Goal: Task Accomplishment & Management: Complete application form

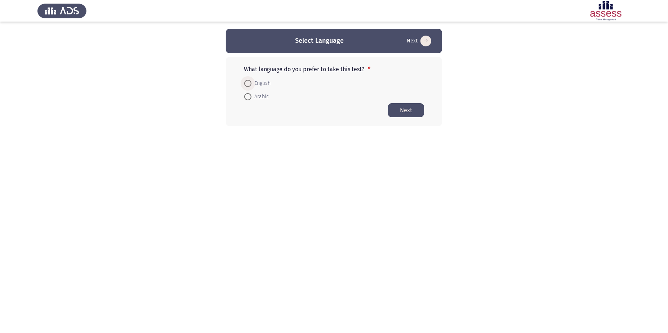
click at [260, 83] on span "English" at bounding box center [260, 83] width 19 height 9
click at [251, 83] on input "English" at bounding box center [247, 83] width 7 height 7
radio input "true"
click at [412, 113] on button "Next" at bounding box center [406, 110] width 36 height 14
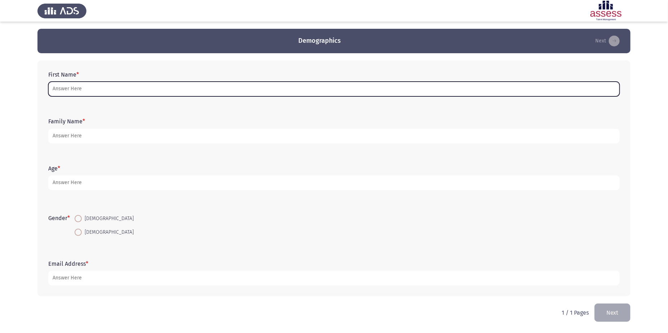
click at [131, 90] on input "First Name *" at bounding box center [333, 89] width 571 height 15
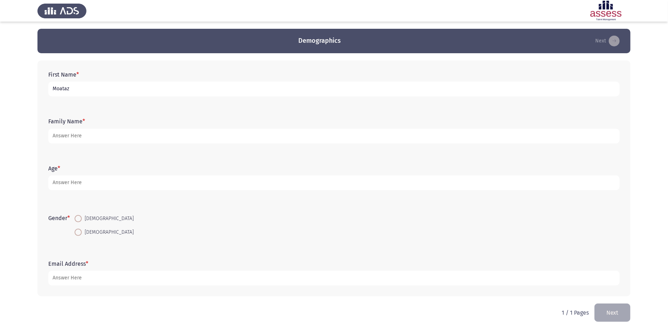
type input "Moataz"
type input "[PERSON_NAME]"
type input "36"
click at [77, 222] on span at bounding box center [78, 218] width 7 height 7
click at [77, 222] on input "[DEMOGRAPHIC_DATA]" at bounding box center [78, 218] width 7 height 7
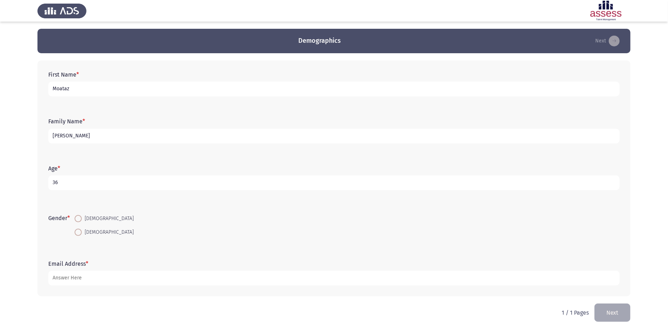
radio input "true"
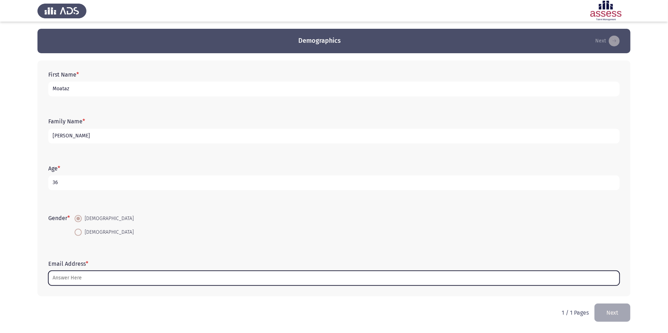
click at [76, 280] on input "Email Address *" at bounding box center [333, 278] width 571 height 15
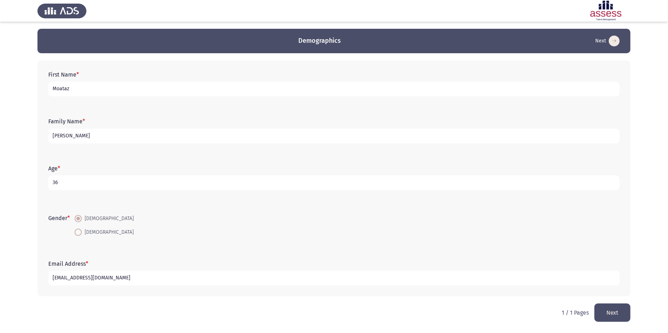
click at [68, 278] on input "[EMAIL_ADDRESS][DOMAIN_NAME]" at bounding box center [333, 278] width 571 height 15
type input "[PERSON_NAME][EMAIL_ADDRESS][DOMAIN_NAME]"
click at [614, 313] on button "Next" at bounding box center [612, 313] width 36 height 18
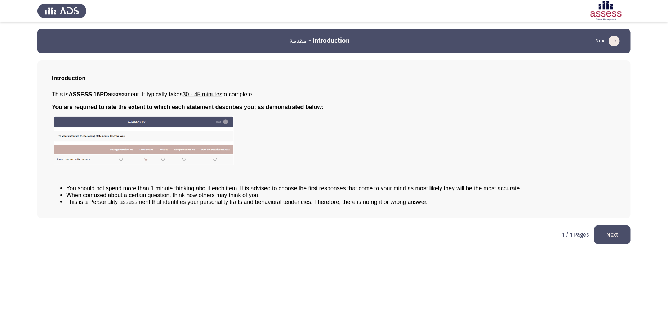
click at [607, 230] on button "Next" at bounding box center [612, 235] width 36 height 18
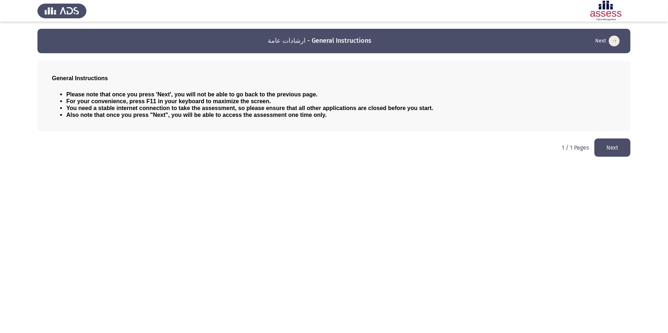
click at [617, 138] on html "ارشادات عامة - General Instructions Next General Instructions Please note that …" at bounding box center [334, 82] width 668 height 164
click at [614, 148] on button "Next" at bounding box center [612, 148] width 36 height 18
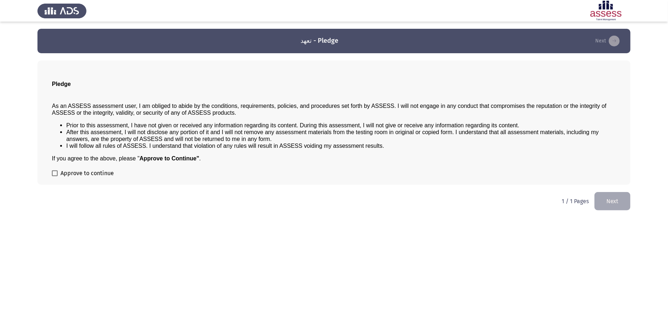
click at [57, 176] on span at bounding box center [55, 174] width 6 height 6
click at [55, 176] on input "Approve to continue" at bounding box center [54, 176] width 0 height 0
checkbox input "true"
click at [604, 205] on button "Next" at bounding box center [612, 201] width 36 height 18
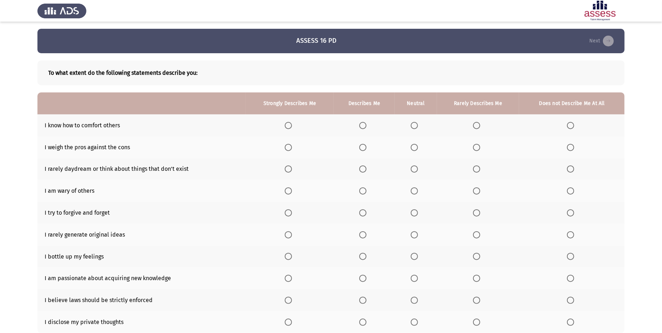
click at [364, 129] on span "Select an option" at bounding box center [362, 125] width 7 height 7
click at [364, 129] on input "Select an option" at bounding box center [362, 125] width 7 height 7
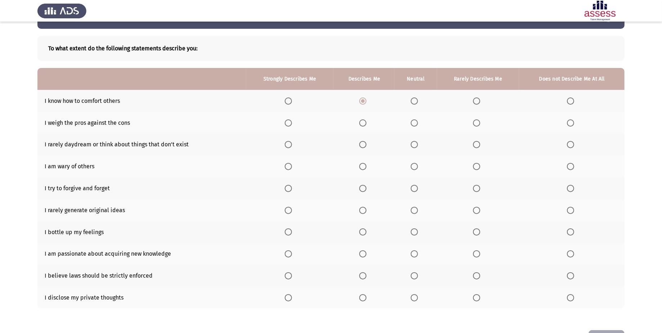
scroll to position [51, 0]
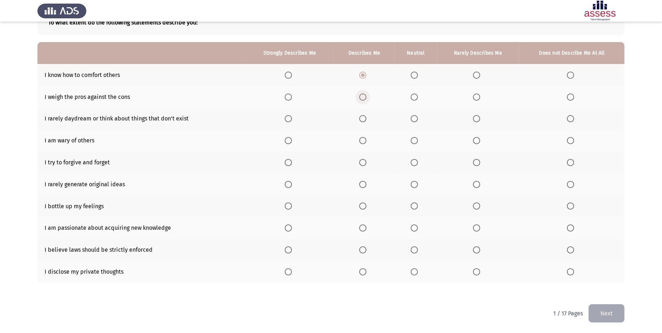
click at [368, 98] on label "Select an option" at bounding box center [364, 97] width 10 height 7
click at [367, 98] on input "Select an option" at bounding box center [362, 97] width 7 height 7
click at [475, 120] on span "Select an option" at bounding box center [476, 118] width 7 height 7
click at [475, 120] on input "Select an option" at bounding box center [476, 118] width 7 height 7
click at [365, 143] on span "Select an option" at bounding box center [362, 140] width 7 height 7
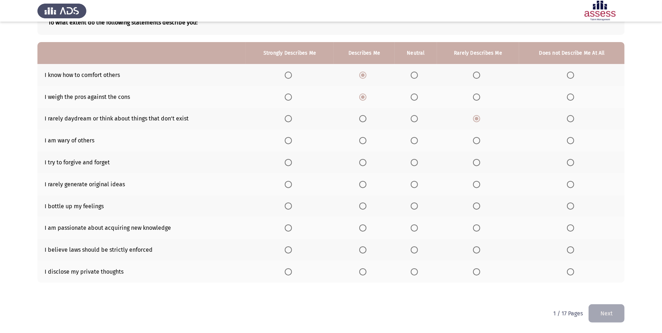
click at [365, 143] on input "Select an option" at bounding box center [362, 140] width 7 height 7
click at [290, 164] on span "Select an option" at bounding box center [288, 162] width 7 height 7
click at [290, 164] on input "Select an option" at bounding box center [288, 162] width 7 height 7
click at [475, 184] on span "Select an option" at bounding box center [476, 184] width 7 height 7
click at [475, 184] on input "Select an option" at bounding box center [476, 184] width 7 height 7
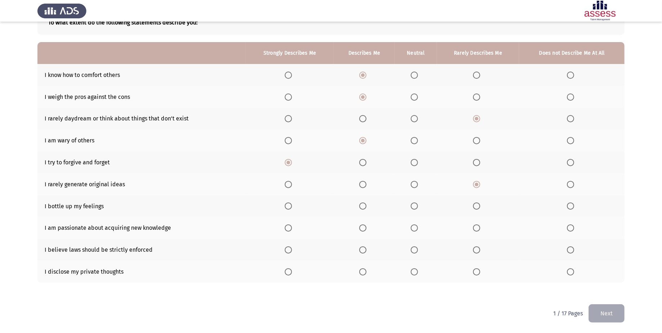
click at [574, 187] on span "Select an option" at bounding box center [570, 184] width 7 height 7
click at [574, 187] on input "Select an option" at bounding box center [570, 184] width 7 height 7
click at [362, 206] on span "Select an option" at bounding box center [362, 206] width 7 height 7
click at [362, 206] on input "Select an option" at bounding box center [362, 206] width 7 height 7
click at [287, 230] on span "Select an option" at bounding box center [288, 228] width 7 height 7
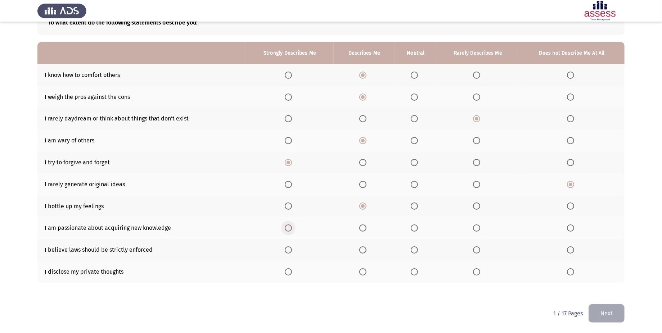
click at [287, 230] on input "Select an option" at bounding box center [288, 228] width 7 height 7
click at [360, 251] on span "Select an option" at bounding box center [362, 250] width 7 height 7
click at [360, 251] on input "Select an option" at bounding box center [362, 250] width 7 height 7
click at [411, 276] on span "Select an option" at bounding box center [414, 272] width 7 height 7
click at [411, 276] on input "Select an option" at bounding box center [414, 272] width 7 height 7
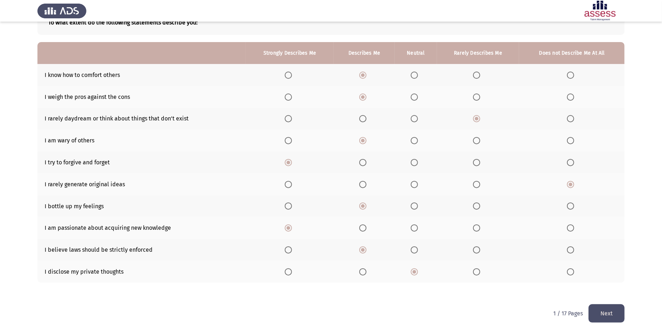
click at [612, 314] on button "Next" at bounding box center [607, 314] width 36 height 18
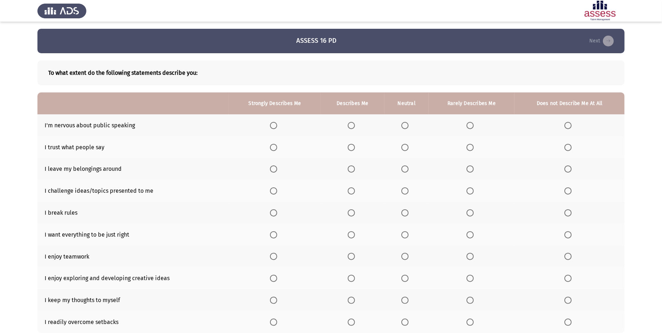
click at [566, 127] on span "Select an option" at bounding box center [568, 125] width 7 height 7
click at [566, 127] on input "Select an option" at bounding box center [568, 125] width 7 height 7
click at [354, 151] on span "Select an option" at bounding box center [351, 147] width 7 height 7
click at [354, 151] on input "Select an option" at bounding box center [351, 147] width 7 height 7
click at [473, 172] on span "Select an option" at bounding box center [470, 169] width 7 height 7
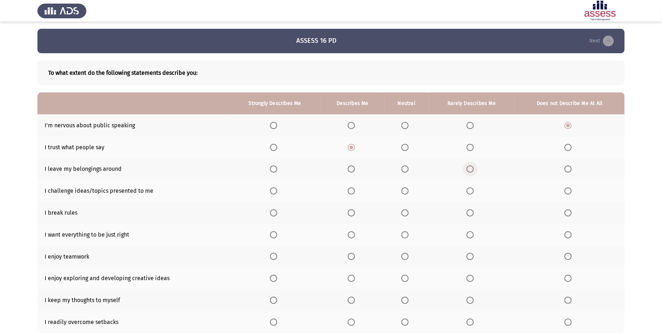
click at [473, 172] on input "Select an option" at bounding box center [470, 169] width 7 height 7
click at [353, 192] on span "Select an option" at bounding box center [351, 191] width 7 height 7
click at [353, 192] on input "Select an option" at bounding box center [351, 191] width 7 height 7
click at [470, 215] on span "Select an option" at bounding box center [470, 213] width 7 height 7
click at [470, 215] on input "Select an option" at bounding box center [470, 213] width 7 height 7
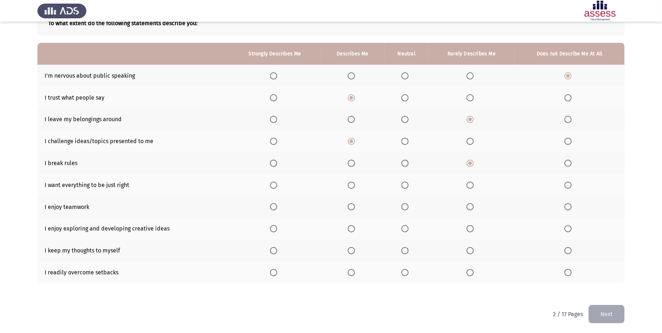
scroll to position [51, 0]
click at [274, 185] on span "Select an option" at bounding box center [273, 184] width 7 height 7
click at [274, 185] on input "Select an option" at bounding box center [273, 184] width 7 height 7
click at [271, 206] on span "Select an option" at bounding box center [273, 206] width 7 height 7
click at [271, 206] on input "Select an option" at bounding box center [273, 206] width 7 height 7
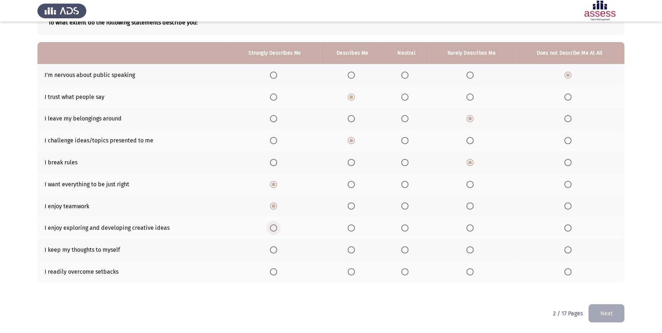
click at [277, 227] on span "Select an option" at bounding box center [273, 228] width 7 height 7
click at [277, 227] on input "Select an option" at bounding box center [273, 228] width 7 height 7
click at [471, 254] on span "Select an option" at bounding box center [470, 250] width 7 height 7
click at [471, 254] on input "Select an option" at bounding box center [470, 250] width 7 height 7
click at [352, 274] on span "Select an option" at bounding box center [351, 272] width 7 height 7
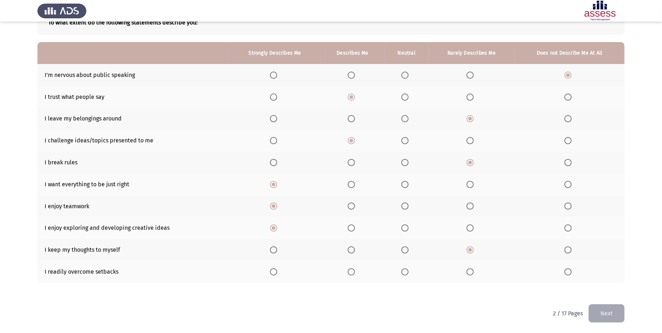
click at [352, 274] on input "Select an option" at bounding box center [351, 272] width 7 height 7
click at [600, 315] on button "Next" at bounding box center [607, 314] width 36 height 18
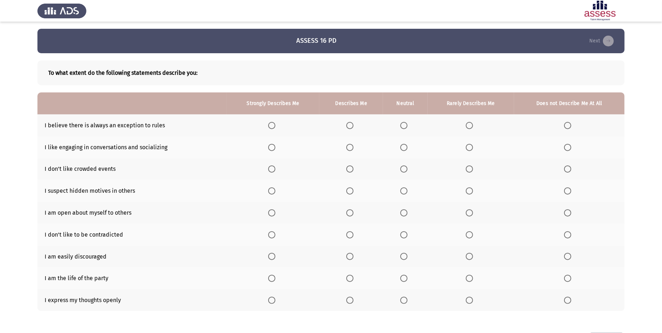
click at [277, 129] on label "Select an option" at bounding box center [273, 125] width 10 height 7
click at [276, 129] on input "Select an option" at bounding box center [271, 125] width 7 height 7
click at [351, 148] on span "Select an option" at bounding box center [349, 147] width 7 height 7
click at [351, 148] on input "Select an option" at bounding box center [349, 147] width 7 height 7
click at [466, 167] on span "Select an option" at bounding box center [469, 169] width 7 height 7
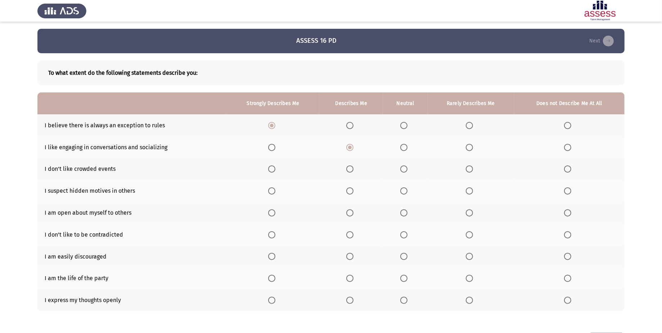
click at [466, 167] on input "Select an option" at bounding box center [469, 169] width 7 height 7
click at [569, 192] on span "Select an option" at bounding box center [567, 191] width 7 height 7
click at [569, 192] on input "Select an option" at bounding box center [567, 191] width 7 height 7
click at [404, 212] on span "Select an option" at bounding box center [403, 213] width 7 height 7
click at [404, 212] on input "Select an option" at bounding box center [403, 213] width 7 height 7
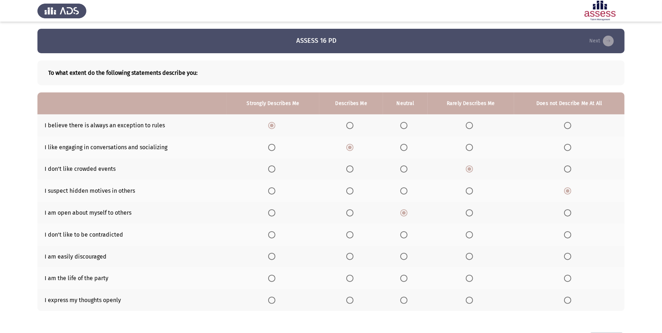
click at [471, 238] on span "Select an option" at bounding box center [469, 235] width 7 height 7
click at [471, 238] on input "Select an option" at bounding box center [469, 235] width 7 height 7
click at [404, 260] on span "Select an option" at bounding box center [403, 256] width 7 height 7
click at [404, 260] on input "Select an option" at bounding box center [403, 256] width 7 height 7
click at [350, 279] on span "Select an option" at bounding box center [349, 278] width 7 height 7
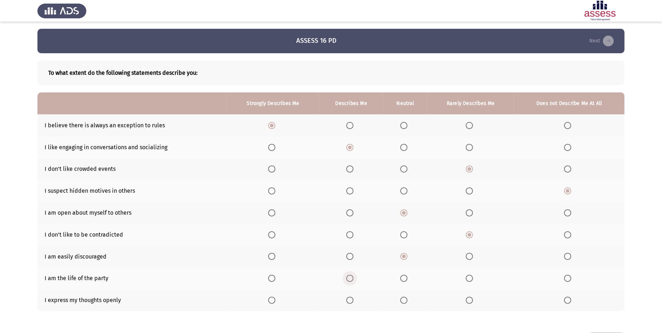
click at [350, 279] on input "Select an option" at bounding box center [349, 278] width 7 height 7
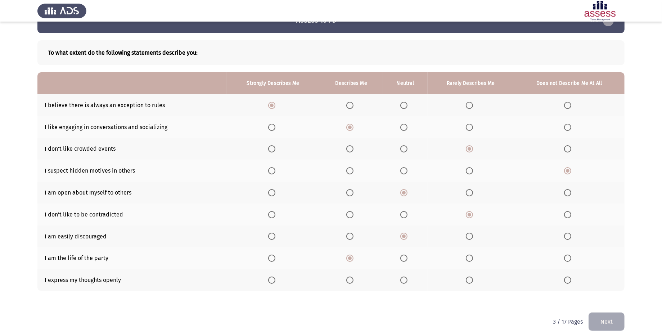
scroll to position [29, 0]
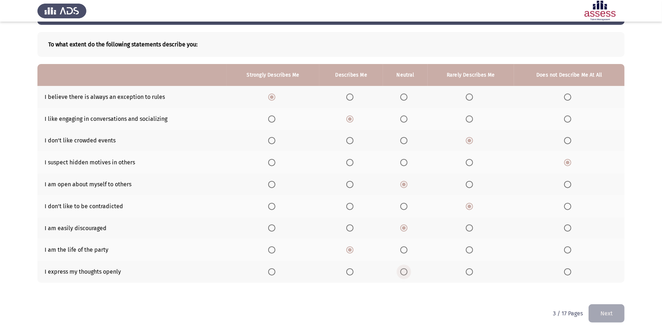
click at [407, 274] on span "Select an option" at bounding box center [403, 272] width 7 height 7
click at [407, 274] on input "Select an option" at bounding box center [403, 272] width 7 height 7
click at [622, 315] on button "Next" at bounding box center [607, 314] width 36 height 18
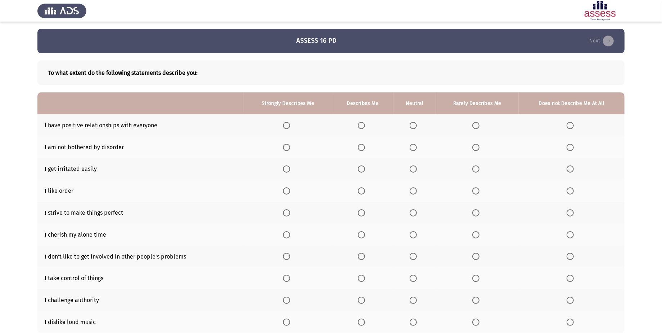
click at [362, 125] on span "Select an option" at bounding box center [361, 125] width 7 height 7
click at [362, 125] on input "Select an option" at bounding box center [361, 125] width 7 height 7
click at [478, 151] on span "Select an option" at bounding box center [476, 147] width 7 height 7
click at [478, 151] on input "Select an option" at bounding box center [476, 147] width 7 height 7
click at [478, 172] on span "Select an option" at bounding box center [476, 169] width 7 height 7
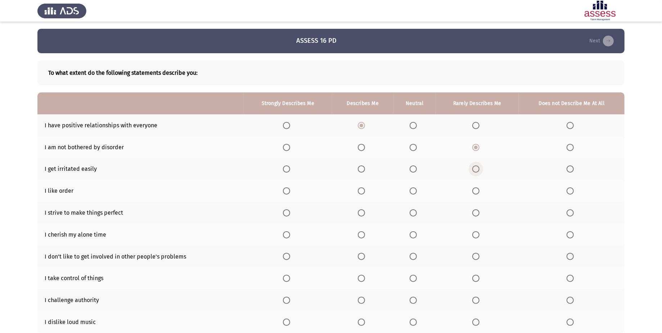
click at [478, 172] on input "Select an option" at bounding box center [476, 169] width 7 height 7
click at [572, 169] on span "Select an option" at bounding box center [570, 169] width 7 height 7
click at [572, 169] on input "Select an option" at bounding box center [570, 169] width 7 height 7
click at [365, 194] on span "Select an option" at bounding box center [361, 191] width 7 height 7
click at [365, 194] on input "Select an option" at bounding box center [361, 191] width 7 height 7
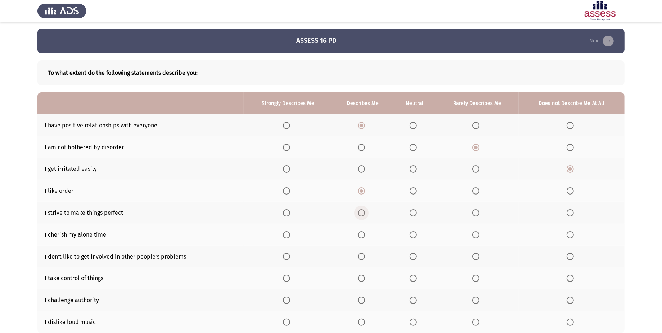
click at [361, 213] on span "Select an option" at bounding box center [361, 213] width 7 height 7
click at [361, 213] on input "Select an option" at bounding box center [361, 213] width 7 height 7
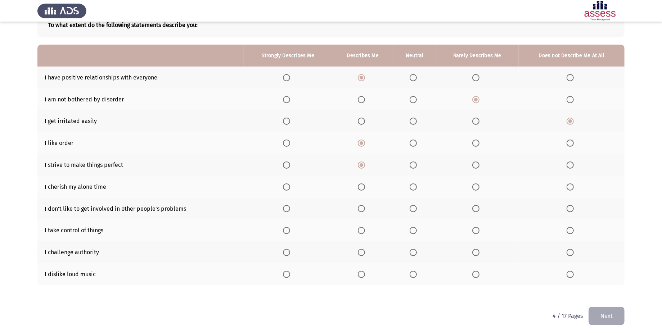
scroll to position [51, 0]
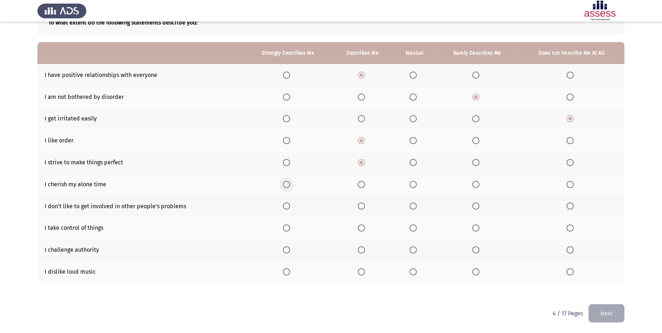
click at [288, 185] on span "Select an option" at bounding box center [286, 184] width 7 height 7
click at [288, 185] on input "Select an option" at bounding box center [286, 184] width 7 height 7
click at [366, 205] on label "Select an option" at bounding box center [363, 206] width 10 height 7
click at [365, 205] on input "Select an option" at bounding box center [361, 206] width 7 height 7
click at [360, 228] on span "Select an option" at bounding box center [361, 228] width 7 height 7
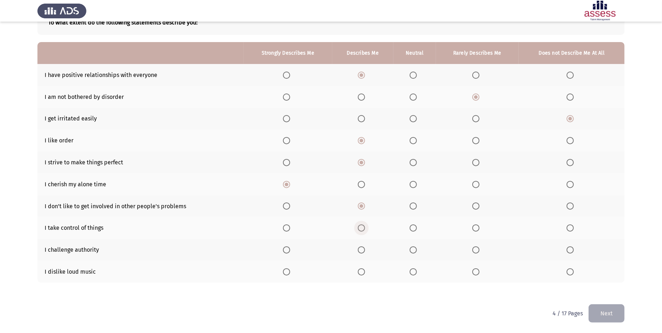
click at [360, 228] on input "Select an option" at bounding box center [361, 228] width 7 height 7
click at [363, 251] on span "Select an option" at bounding box center [361, 250] width 7 height 7
click at [363, 251] on input "Select an option" at bounding box center [361, 250] width 7 height 7
click at [476, 274] on span "Select an option" at bounding box center [476, 272] width 7 height 7
click at [476, 274] on input "Select an option" at bounding box center [476, 272] width 7 height 7
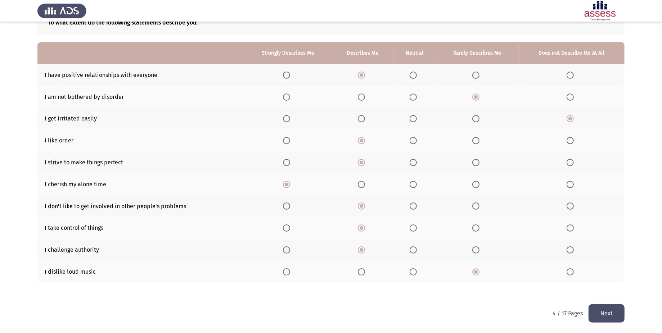
click at [602, 316] on button "Next" at bounding box center [607, 314] width 36 height 18
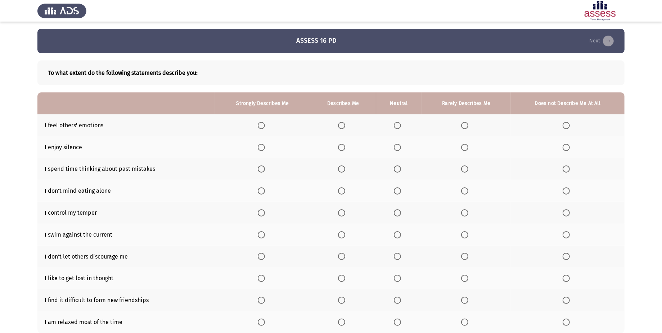
scroll to position [36, 0]
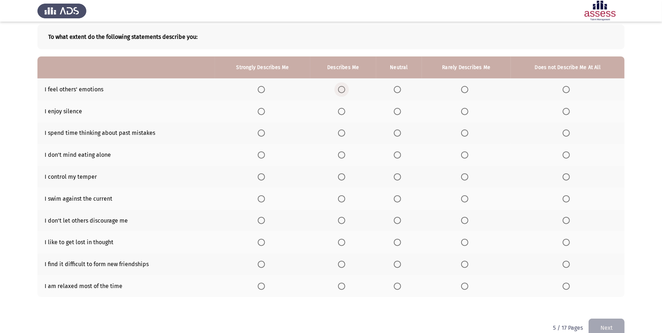
click at [341, 89] on span "Select an option" at bounding box center [341, 89] width 7 height 7
click at [341, 89] on input "Select an option" at bounding box center [341, 89] width 7 height 7
click at [341, 110] on span "Select an option" at bounding box center [341, 111] width 7 height 7
click at [341, 110] on input "Select an option" at bounding box center [341, 111] width 7 height 7
click at [340, 134] on span "Select an option" at bounding box center [341, 133] width 7 height 7
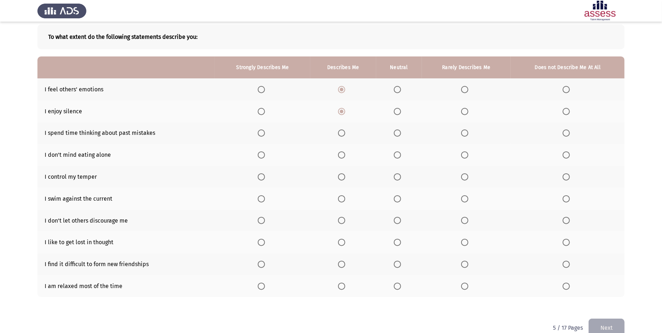
click at [340, 134] on input "Select an option" at bounding box center [341, 133] width 7 height 7
click at [253, 155] on th at bounding box center [262, 155] width 95 height 22
click at [259, 156] on span "Select an option" at bounding box center [261, 155] width 7 height 7
click at [259, 156] on input "Select an option" at bounding box center [261, 155] width 7 height 7
click at [262, 175] on span "Select an option" at bounding box center [261, 177] width 7 height 7
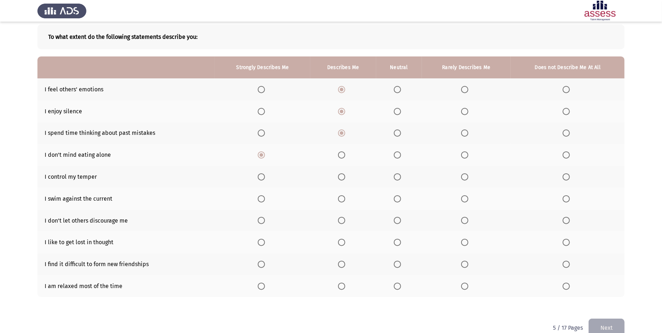
click at [262, 175] on input "Select an option" at bounding box center [261, 177] width 7 height 7
click at [339, 201] on th at bounding box center [343, 199] width 66 height 22
click at [340, 201] on span "Select an option" at bounding box center [341, 199] width 7 height 7
click at [340, 201] on input "Select an option" at bounding box center [341, 199] width 7 height 7
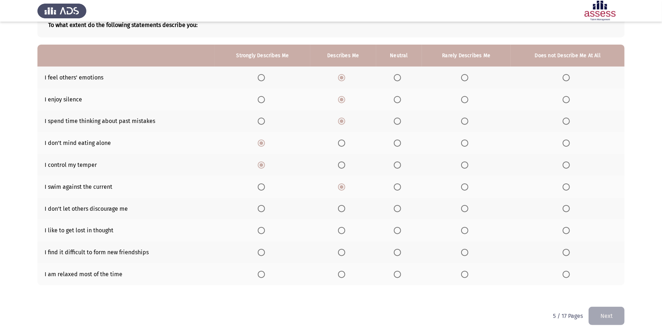
scroll to position [51, 0]
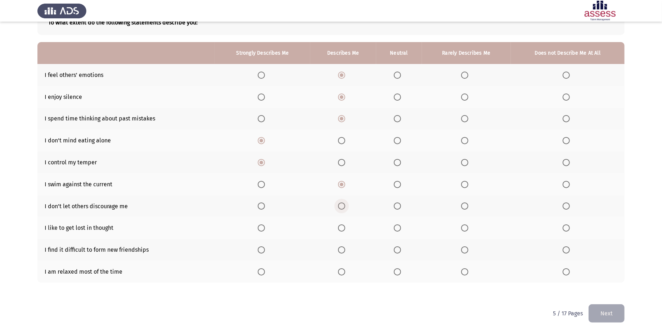
click at [345, 207] on span "Select an option" at bounding box center [341, 206] width 7 height 7
click at [345, 207] on input "Select an option" at bounding box center [341, 206] width 7 height 7
click at [465, 229] on span "Select an option" at bounding box center [464, 228] width 7 height 7
click at [465, 229] on input "Select an option" at bounding box center [464, 228] width 7 height 7
click at [466, 248] on span "Select an option" at bounding box center [464, 250] width 7 height 7
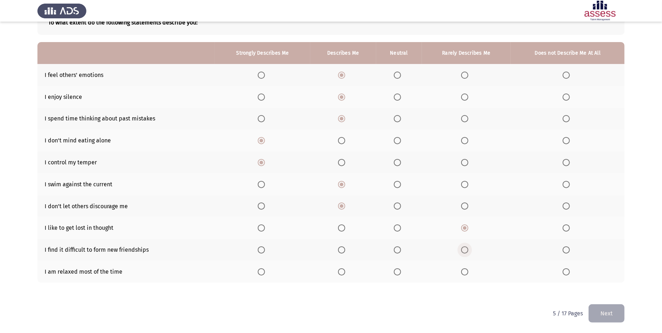
click at [466, 248] on input "Select an option" at bounding box center [464, 250] width 7 height 7
click at [464, 275] on span "Select an option" at bounding box center [464, 272] width 7 height 7
click at [464, 275] on input "Select an option" at bounding box center [464, 272] width 7 height 7
click at [401, 274] on span "Select an option" at bounding box center [397, 272] width 7 height 7
click at [401, 274] on input "Select an option" at bounding box center [397, 272] width 7 height 7
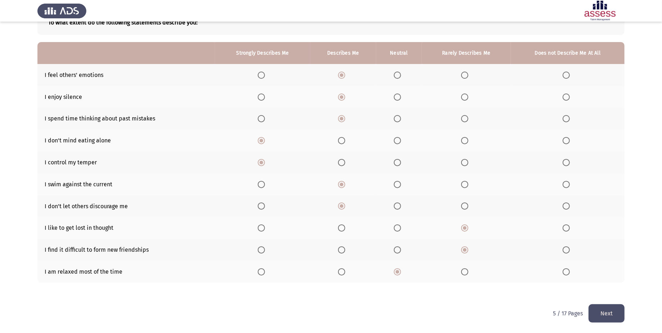
click at [610, 310] on button "Next" at bounding box center [607, 314] width 36 height 18
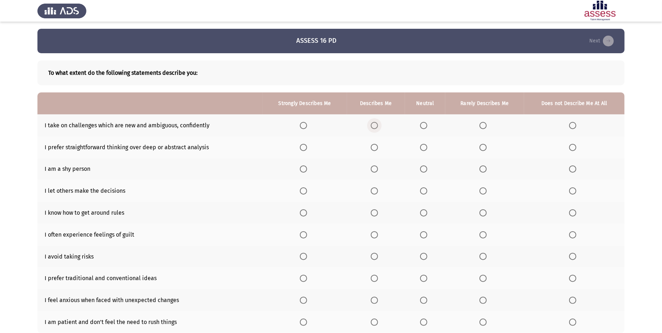
click at [377, 128] on span "Select an option" at bounding box center [374, 125] width 7 height 7
click at [377, 128] on input "Select an option" at bounding box center [374, 125] width 7 height 7
click at [422, 149] on span "Select an option" at bounding box center [423, 147] width 7 height 7
click at [422, 149] on input "Select an option" at bounding box center [423, 147] width 7 height 7
click at [424, 170] on span "Select an option" at bounding box center [423, 169] width 7 height 7
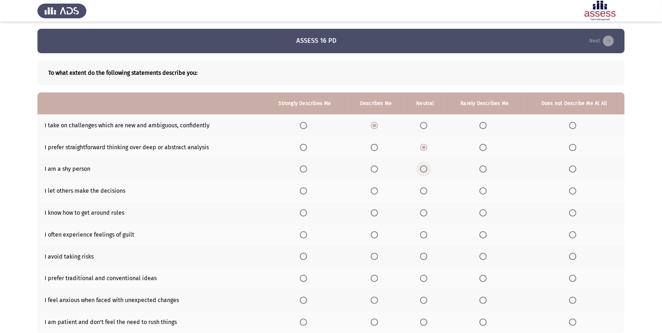
click at [424, 170] on input "Select an option" at bounding box center [423, 169] width 7 height 7
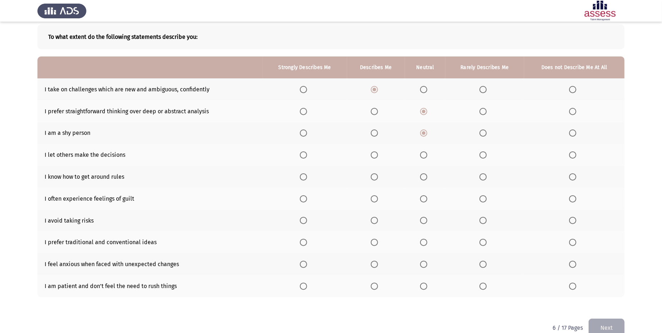
scroll to position [51, 0]
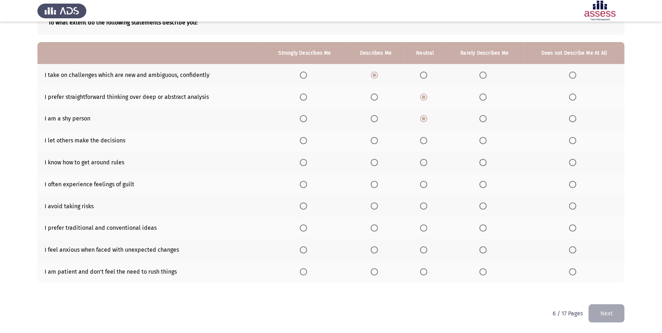
click at [375, 143] on span "Select an option" at bounding box center [374, 140] width 7 height 7
click at [375, 143] on input "Select an option" at bounding box center [374, 140] width 7 height 7
click at [377, 161] on span "Select an option" at bounding box center [374, 162] width 7 height 7
click at [377, 161] on input "Select an option" at bounding box center [374, 162] width 7 height 7
click at [427, 187] on span "Select an option" at bounding box center [423, 184] width 7 height 7
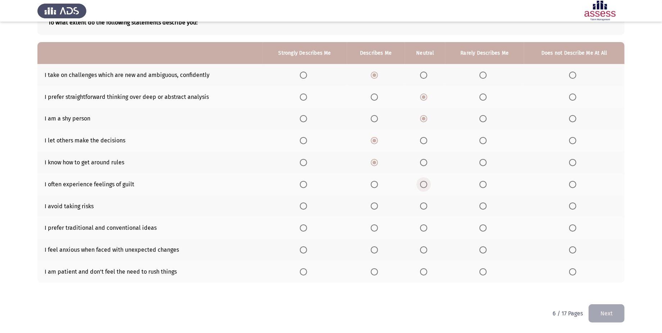
click at [427, 187] on input "Select an option" at bounding box center [423, 184] width 7 height 7
click at [483, 209] on span "Select an option" at bounding box center [483, 206] width 7 height 7
click at [483, 209] on input "Select an option" at bounding box center [483, 206] width 7 height 7
click at [422, 229] on span "Select an option" at bounding box center [423, 228] width 7 height 7
click at [422, 229] on input "Select an option" at bounding box center [423, 228] width 7 height 7
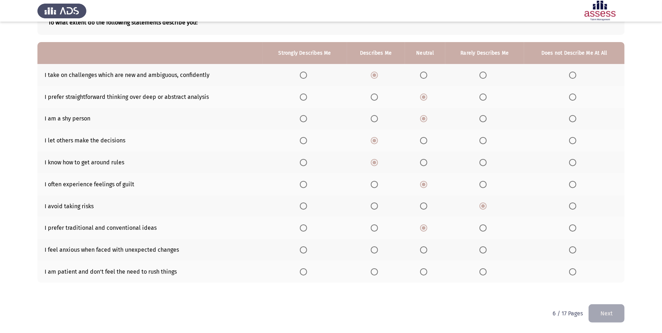
click at [482, 252] on span "Select an option" at bounding box center [483, 250] width 7 height 7
click at [482, 252] on input "Select an option" at bounding box center [483, 250] width 7 height 7
click at [481, 273] on span "Select an option" at bounding box center [483, 272] width 7 height 7
click at [481, 273] on input "Select an option" at bounding box center [483, 272] width 7 height 7
click at [599, 319] on button "Next" at bounding box center [607, 314] width 36 height 18
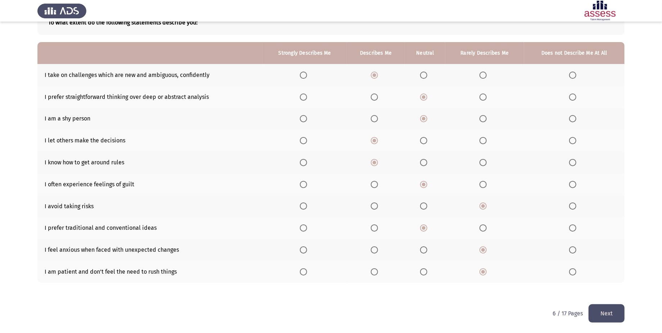
scroll to position [0, 0]
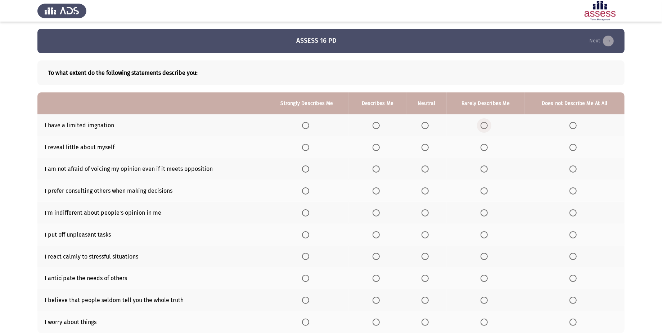
click at [486, 126] on span "Select an option" at bounding box center [484, 125] width 7 height 7
click at [486, 126] on input "Select an option" at bounding box center [484, 125] width 7 height 7
click at [378, 145] on span "Select an option" at bounding box center [376, 147] width 7 height 7
click at [378, 145] on input "Select an option" at bounding box center [376, 147] width 7 height 7
click at [378, 173] on span "Select an option" at bounding box center [376, 169] width 7 height 7
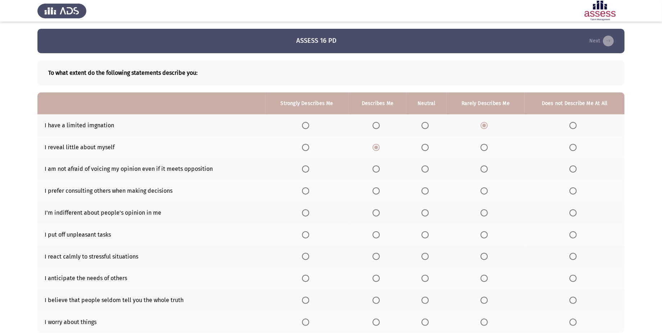
click at [378, 173] on input "Select an option" at bounding box center [376, 169] width 7 height 7
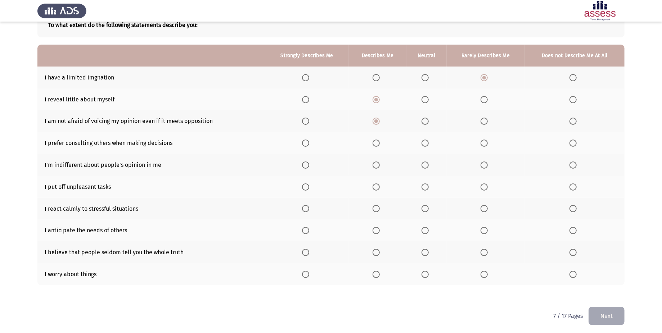
scroll to position [51, 0]
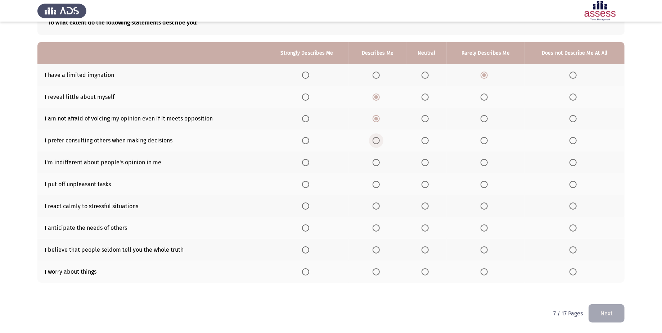
click at [381, 138] on label "Select an option" at bounding box center [378, 140] width 10 height 7
click at [380, 138] on input "Select an option" at bounding box center [376, 140] width 7 height 7
click at [489, 165] on label "Select an option" at bounding box center [486, 162] width 10 height 7
click at [488, 165] on input "Select an option" at bounding box center [484, 162] width 7 height 7
click at [482, 188] on span "Select an option" at bounding box center [484, 184] width 7 height 7
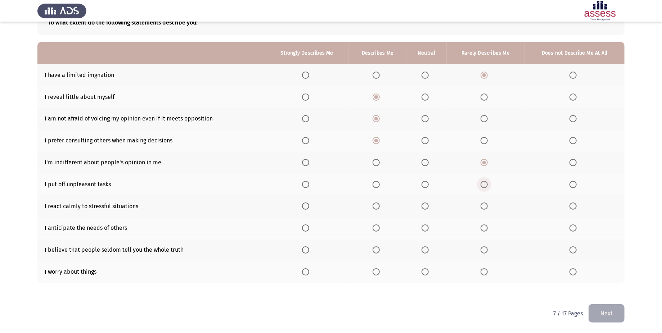
click at [482, 188] on input "Select an option" at bounding box center [484, 184] width 7 height 7
click at [380, 185] on span "Select an option" at bounding box center [376, 184] width 7 height 7
click at [380, 185] on input "Select an option" at bounding box center [376, 184] width 7 height 7
click at [304, 207] on span "Select an option" at bounding box center [305, 206] width 7 height 7
click at [304, 207] on input "Select an option" at bounding box center [305, 206] width 7 height 7
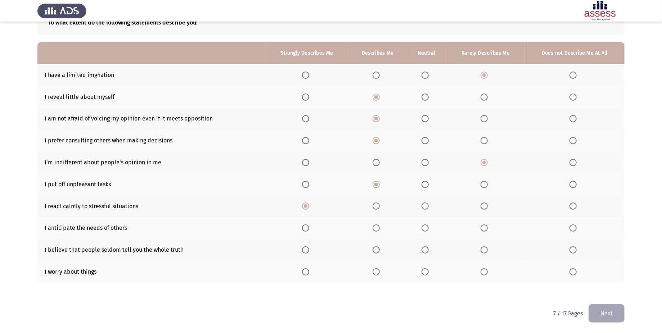
click at [377, 228] on span "Select an option" at bounding box center [376, 228] width 7 height 7
click at [377, 228] on input "Select an option" at bounding box center [376, 228] width 7 height 7
click at [487, 253] on span "Select an option" at bounding box center [484, 250] width 7 height 7
click at [487, 253] on input "Select an option" at bounding box center [484, 250] width 7 height 7
click at [378, 274] on span "Select an option" at bounding box center [376, 272] width 7 height 7
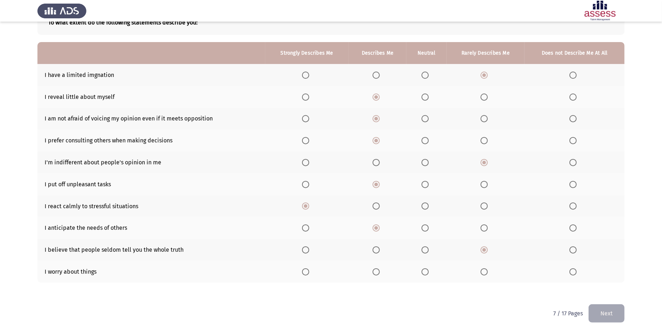
click at [378, 274] on input "Select an option" at bounding box center [376, 272] width 7 height 7
click at [609, 311] on button "Next" at bounding box center [607, 314] width 36 height 18
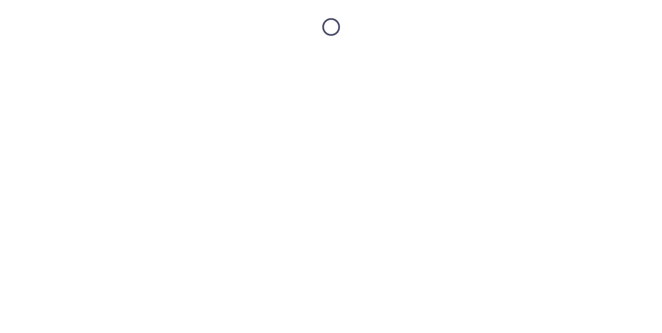
scroll to position [0, 0]
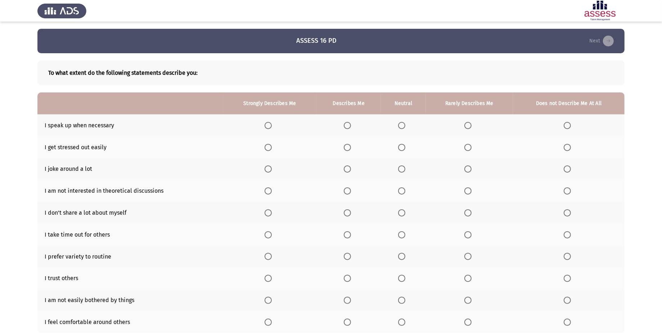
click at [351, 128] on span "Select an option" at bounding box center [347, 125] width 7 height 7
click at [351, 128] on input "Select an option" at bounding box center [347, 125] width 7 height 7
click at [403, 147] on span "Select an option" at bounding box center [401, 147] width 7 height 7
click at [403, 147] on input "Select an option" at bounding box center [401, 147] width 7 height 7
click at [347, 171] on span "Select an option" at bounding box center [347, 169] width 7 height 7
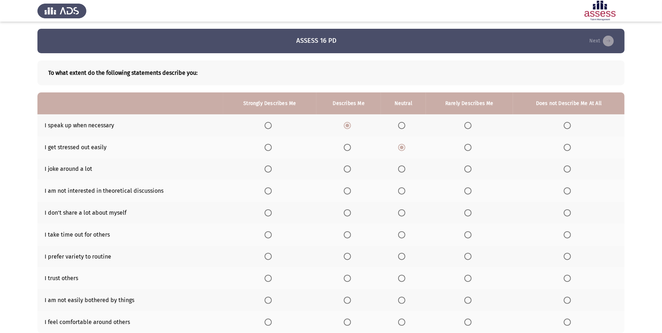
click at [347, 171] on input "Select an option" at bounding box center [347, 169] width 7 height 7
click at [564, 193] on span "Select an option" at bounding box center [567, 191] width 7 height 7
click at [564, 193] on input "Select an option" at bounding box center [567, 191] width 7 height 7
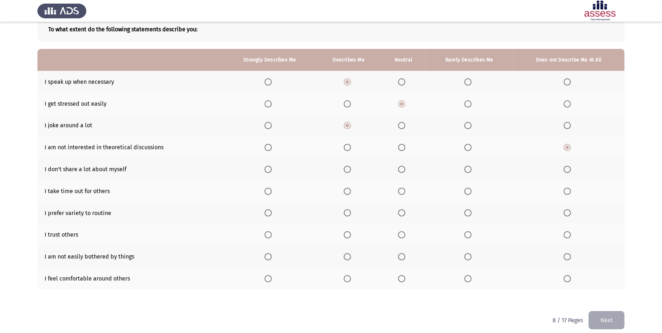
scroll to position [51, 0]
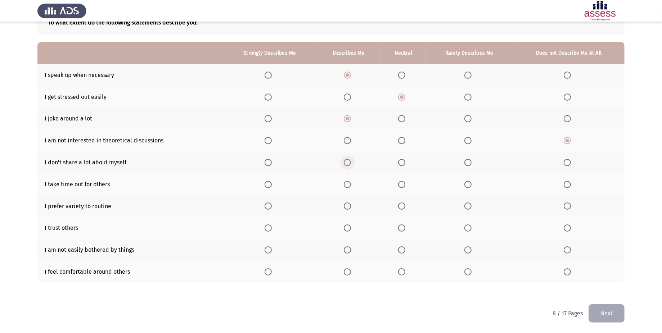
click at [351, 161] on span "Select an option" at bounding box center [347, 162] width 7 height 7
click at [351, 161] on input "Select an option" at bounding box center [347, 162] width 7 height 7
click at [350, 184] on span "Select an option" at bounding box center [347, 184] width 7 height 7
click at [350, 184] on input "Select an option" at bounding box center [347, 184] width 7 height 7
click at [401, 182] on span "Select an option" at bounding box center [401, 184] width 7 height 7
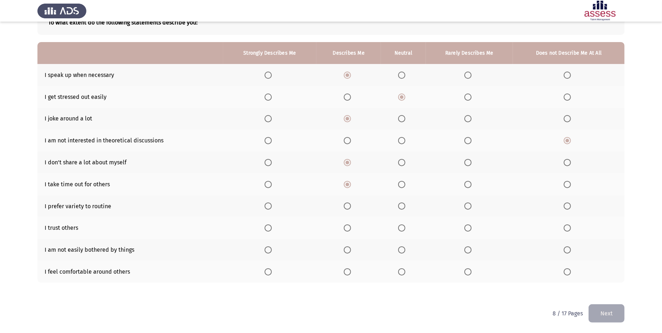
click at [401, 182] on input "Select an option" at bounding box center [401, 184] width 7 height 7
click at [345, 206] on span "Select an option" at bounding box center [347, 206] width 7 height 7
click at [345, 206] on input "Select an option" at bounding box center [347, 206] width 7 height 7
click at [349, 226] on span "Select an option" at bounding box center [347, 228] width 7 height 7
click at [349, 226] on input "Select an option" at bounding box center [347, 228] width 7 height 7
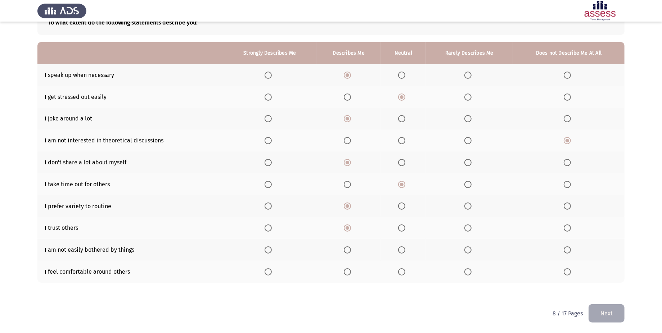
click at [349, 251] on span "Select an option" at bounding box center [347, 250] width 7 height 7
click at [349, 251] on input "Select an option" at bounding box center [347, 250] width 7 height 7
click at [345, 274] on span "Select an option" at bounding box center [347, 272] width 7 height 7
click at [345, 274] on input "Select an option" at bounding box center [347, 272] width 7 height 7
click at [605, 322] on button "Next" at bounding box center [607, 314] width 36 height 18
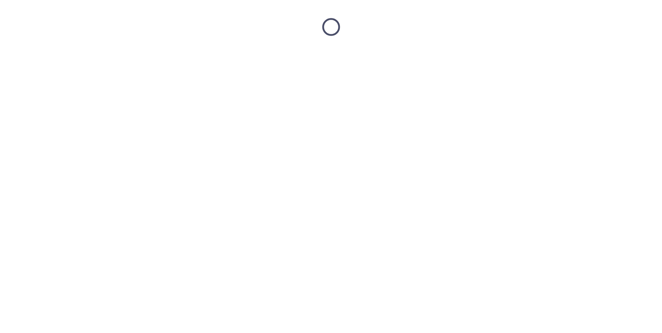
scroll to position [0, 0]
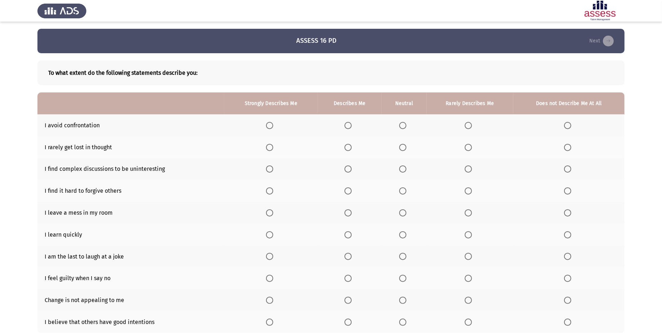
click at [348, 126] on span "Select an option" at bounding box center [348, 125] width 7 height 7
click at [348, 126] on input "Select an option" at bounding box center [348, 125] width 7 height 7
click at [351, 148] on span "Select an option" at bounding box center [348, 147] width 7 height 7
click at [351, 148] on input "Select an option" at bounding box center [348, 147] width 7 height 7
click at [465, 169] on th at bounding box center [470, 169] width 87 height 22
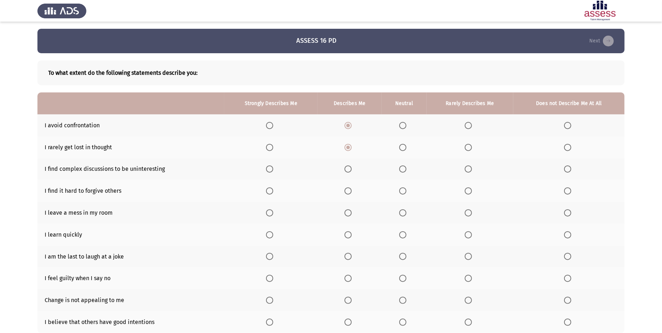
click at [467, 172] on span "Select an option" at bounding box center [468, 169] width 7 height 7
click at [467, 172] on input "Select an option" at bounding box center [468, 169] width 7 height 7
click at [472, 193] on span "Select an option" at bounding box center [468, 191] width 7 height 7
click at [472, 193] on input "Select an option" at bounding box center [468, 191] width 7 height 7
click at [467, 209] on th at bounding box center [470, 213] width 87 height 22
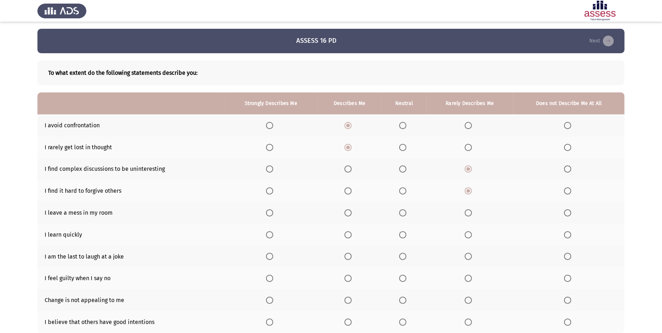
click at [469, 209] on th at bounding box center [470, 213] width 87 height 22
click at [469, 213] on span "Select an option" at bounding box center [468, 213] width 7 height 7
click at [469, 213] on input "Select an option" at bounding box center [468, 213] width 7 height 7
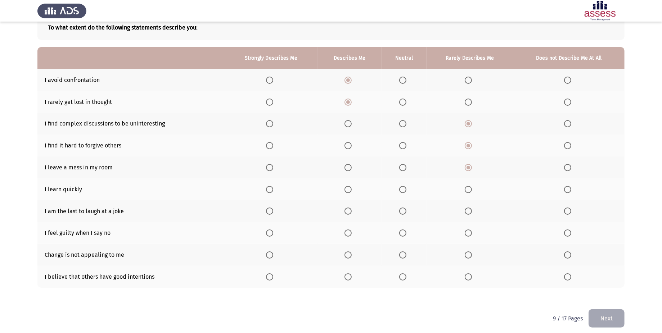
scroll to position [51, 0]
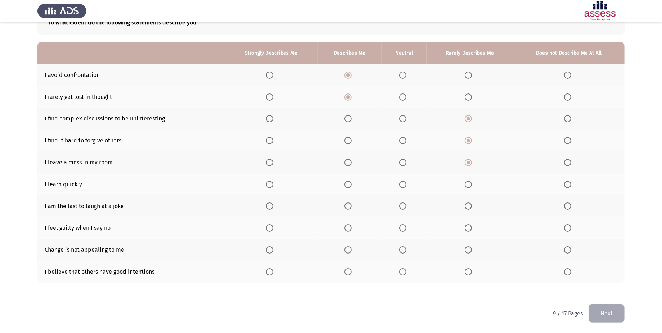
click at [347, 183] on span "Select an option" at bounding box center [348, 184] width 7 height 7
click at [347, 183] on input "Select an option" at bounding box center [348, 184] width 7 height 7
click at [469, 207] on span "Select an option" at bounding box center [468, 206] width 7 height 7
click at [469, 207] on input "Select an option" at bounding box center [468, 206] width 7 height 7
click at [348, 230] on span "Select an option" at bounding box center [348, 228] width 7 height 7
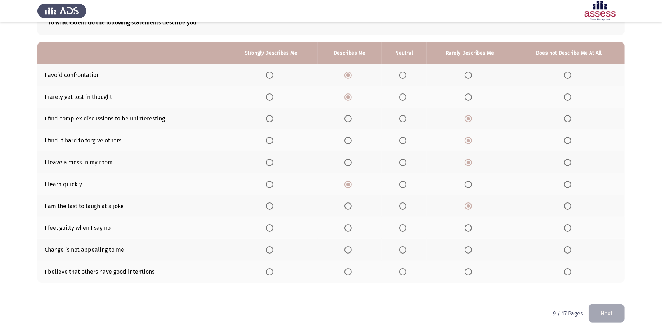
click at [348, 230] on input "Select an option" at bounding box center [348, 228] width 7 height 7
click at [470, 249] on span "Select an option" at bounding box center [468, 250] width 7 height 7
click at [470, 249] on input "Select an option" at bounding box center [468, 250] width 7 height 7
click at [351, 276] on th at bounding box center [350, 272] width 64 height 22
click at [348, 271] on span "Select an option" at bounding box center [348, 272] width 7 height 7
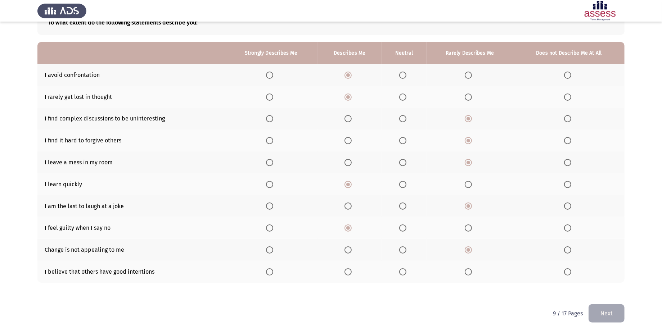
click at [348, 271] on input "Select an option" at bounding box center [348, 272] width 7 height 7
click at [592, 317] on button "Next" at bounding box center [607, 314] width 36 height 18
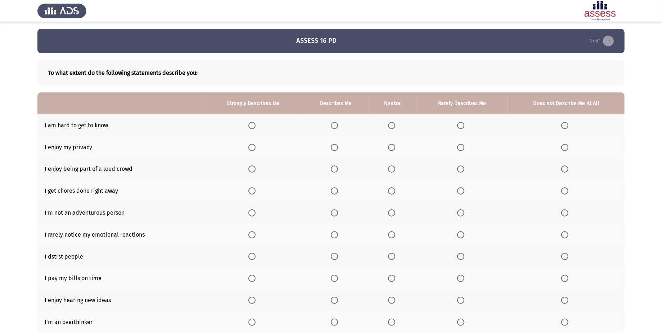
scroll to position [36, 0]
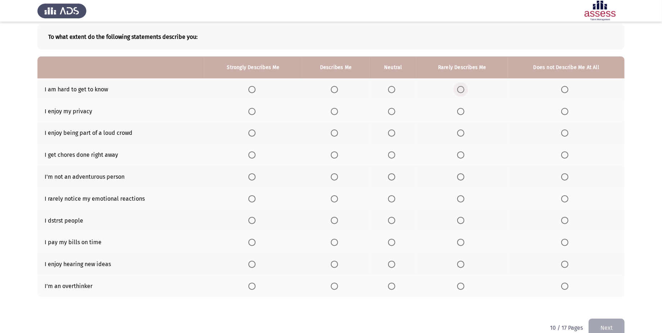
click at [461, 90] on span "Select an option" at bounding box center [460, 89] width 7 height 7
click at [461, 90] on input "Select an option" at bounding box center [460, 89] width 7 height 7
click at [259, 109] on label "Select an option" at bounding box center [254, 111] width 10 height 7
click at [256, 109] on input "Select an option" at bounding box center [252, 111] width 7 height 7
click at [336, 136] on span "Select an option" at bounding box center [334, 133] width 7 height 7
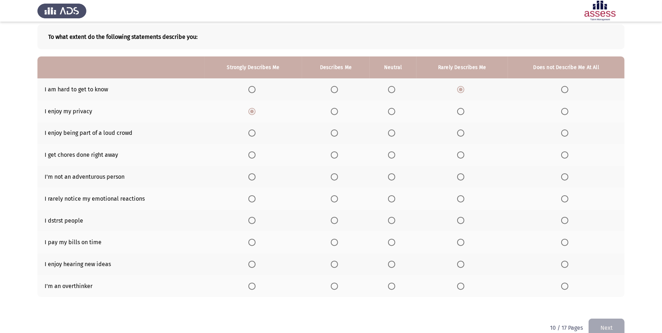
click at [336, 136] on input "Select an option" at bounding box center [334, 133] width 7 height 7
click at [459, 155] on span "Select an option" at bounding box center [460, 155] width 7 height 7
click at [459, 155] on input "Select an option" at bounding box center [460, 155] width 7 height 7
click at [462, 178] on span "Select an option" at bounding box center [460, 177] width 7 height 7
click at [462, 178] on input "Select an option" at bounding box center [460, 177] width 7 height 7
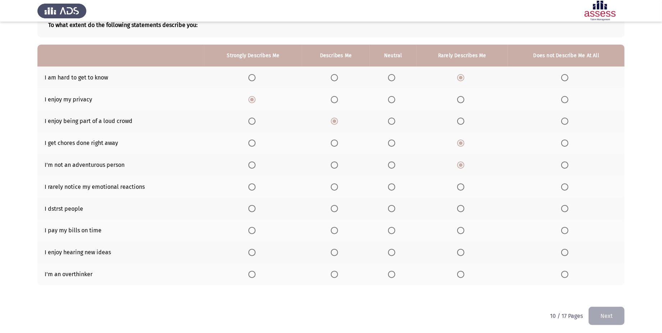
scroll to position [51, 0]
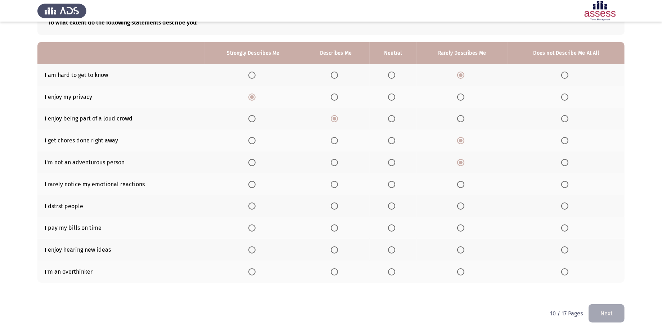
click at [391, 161] on span "Select an option" at bounding box center [391, 162] width 7 height 7
click at [391, 161] on input "Select an option" at bounding box center [391, 162] width 7 height 7
click at [393, 184] on span "Select an option" at bounding box center [391, 184] width 7 height 7
click at [393, 184] on input "Select an option" at bounding box center [391, 184] width 7 height 7
click at [457, 206] on span "Select an option" at bounding box center [460, 206] width 7 height 7
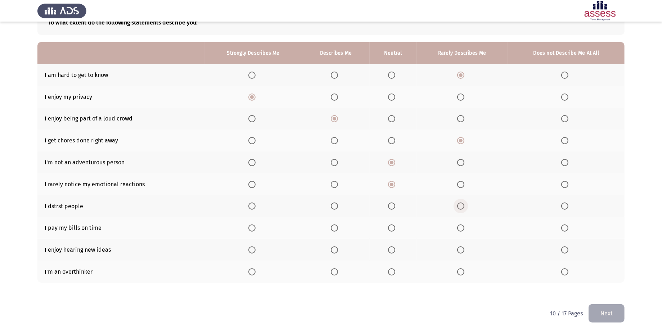
click at [457, 206] on input "Select an option" at bounding box center [460, 206] width 7 height 7
click at [255, 229] on span "Select an option" at bounding box center [252, 228] width 7 height 7
click at [255, 229] on input "Select an option" at bounding box center [252, 228] width 7 height 7
click at [254, 254] on span "Select an option" at bounding box center [252, 250] width 7 height 7
click at [254, 254] on input "Select an option" at bounding box center [252, 250] width 7 height 7
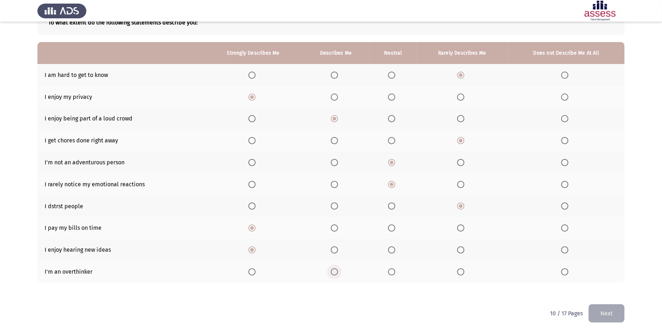
click at [333, 275] on span "Select an option" at bounding box center [334, 272] width 7 height 7
click at [333, 275] on input "Select an option" at bounding box center [334, 272] width 7 height 7
click at [602, 309] on button "Next" at bounding box center [607, 314] width 36 height 18
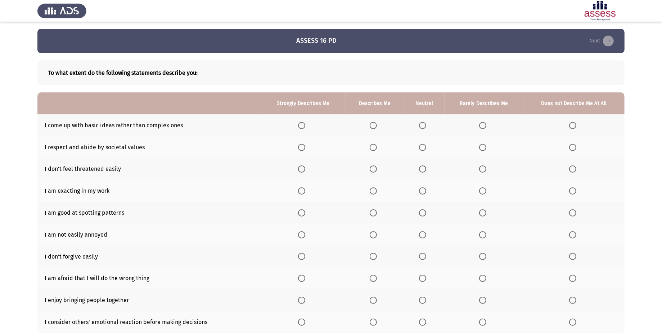
click at [480, 121] on th at bounding box center [484, 126] width 79 height 22
click at [421, 149] on span "Select an option" at bounding box center [422, 147] width 7 height 7
click at [421, 149] on input "Select an option" at bounding box center [422, 147] width 7 height 7
click at [372, 172] on span "Select an option" at bounding box center [373, 169] width 7 height 7
click at [372, 172] on input "Select an option" at bounding box center [373, 169] width 7 height 7
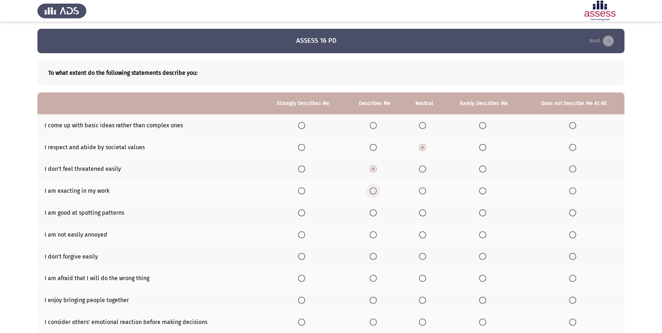
click at [376, 195] on span "Select an option" at bounding box center [373, 191] width 7 height 7
click at [376, 195] on input "Select an option" at bounding box center [373, 191] width 7 height 7
click at [375, 215] on span "Select an option" at bounding box center [373, 213] width 7 height 7
click at [375, 215] on input "Select an option" at bounding box center [373, 213] width 7 height 7
click at [376, 233] on span "Select an option" at bounding box center [373, 235] width 7 height 7
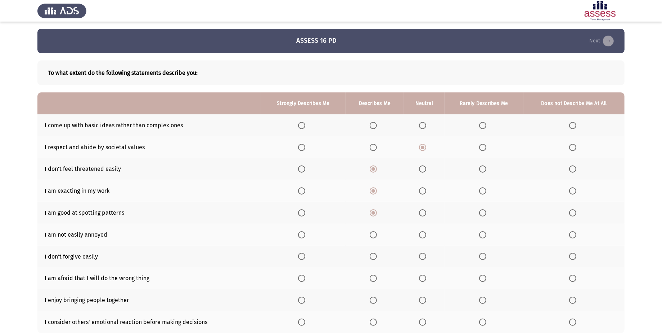
click at [376, 233] on input "Select an option" at bounding box center [373, 235] width 7 height 7
click at [483, 256] on span "Select an option" at bounding box center [482, 256] width 7 height 7
click at [483, 256] on input "Select an option" at bounding box center [482, 256] width 7 height 7
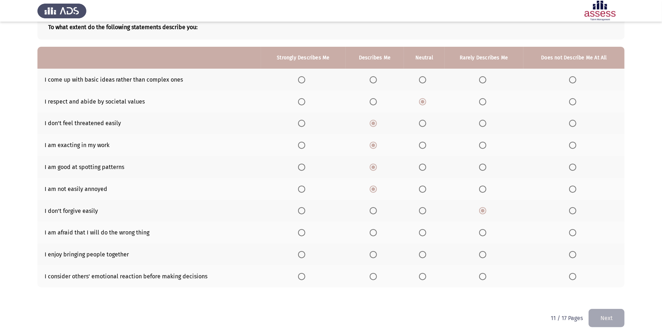
scroll to position [51, 0]
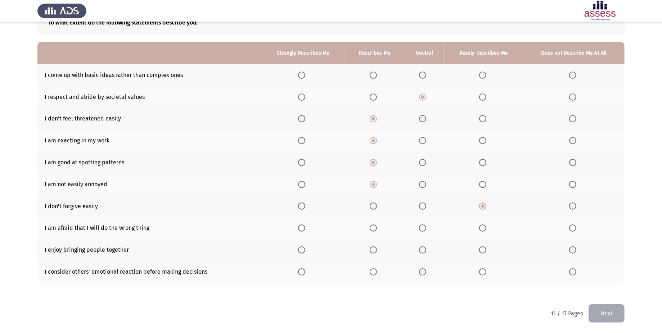
click at [372, 228] on span "Select an option" at bounding box center [373, 228] width 7 height 7
click at [372, 228] on input "Select an option" at bounding box center [373, 228] width 7 height 7
click at [421, 253] on span "Select an option" at bounding box center [422, 250] width 7 height 7
click at [421, 253] on input "Select an option" at bounding box center [422, 250] width 7 height 7
click at [377, 270] on span "Select an option" at bounding box center [373, 272] width 7 height 7
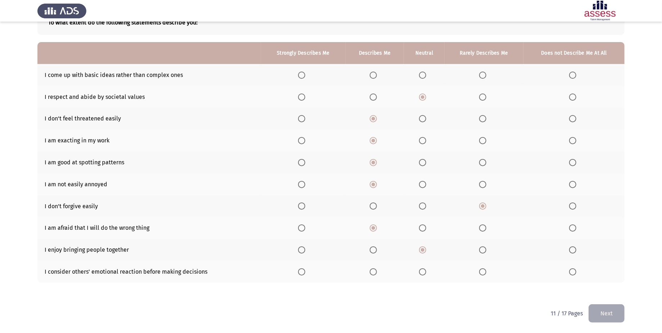
click at [377, 270] on input "Select an option" at bounding box center [373, 272] width 7 height 7
click at [605, 322] on button "Next" at bounding box center [607, 314] width 36 height 18
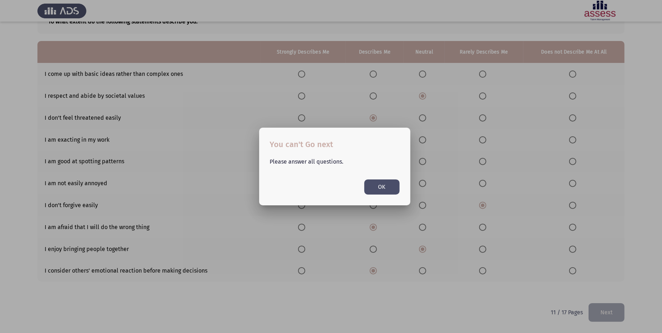
click at [381, 186] on button "OK" at bounding box center [381, 187] width 35 height 15
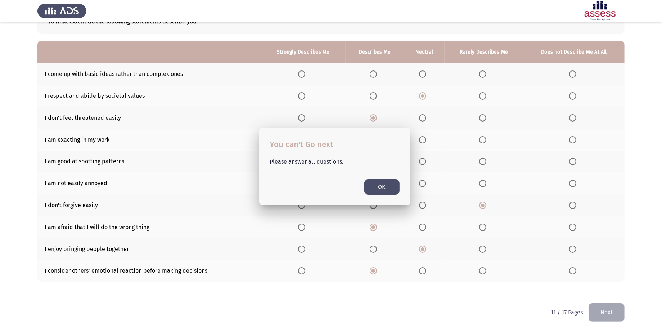
scroll to position [51, 0]
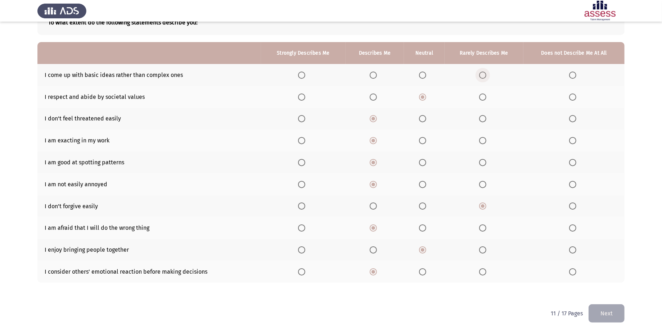
click at [480, 72] on span "Select an option" at bounding box center [482, 75] width 7 height 7
click at [480, 72] on input "Select an option" at bounding box center [482, 75] width 7 height 7
click at [622, 317] on button "Next" at bounding box center [607, 314] width 36 height 18
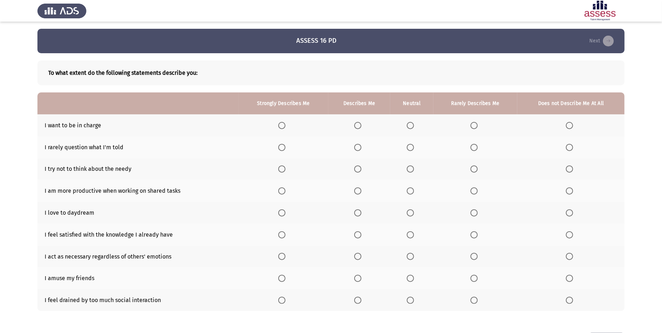
click at [362, 124] on span "Select an option" at bounding box center [357, 125] width 7 height 7
click at [362, 124] on input "Select an option" at bounding box center [357, 125] width 7 height 7
click at [474, 148] on span "Select an option" at bounding box center [474, 147] width 7 height 7
click at [474, 148] on input "Select an option" at bounding box center [474, 147] width 7 height 7
click at [575, 148] on label "Select an option" at bounding box center [571, 147] width 10 height 7
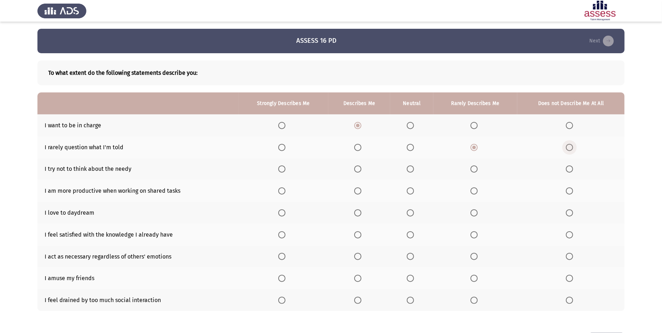
click at [573, 148] on input "Select an option" at bounding box center [569, 147] width 7 height 7
click at [475, 167] on span "Select an option" at bounding box center [474, 169] width 7 height 7
click at [475, 167] on input "Select an option" at bounding box center [474, 169] width 7 height 7
click at [361, 192] on span "Select an option" at bounding box center [357, 191] width 7 height 7
click at [361, 192] on input "Select an option" at bounding box center [357, 191] width 7 height 7
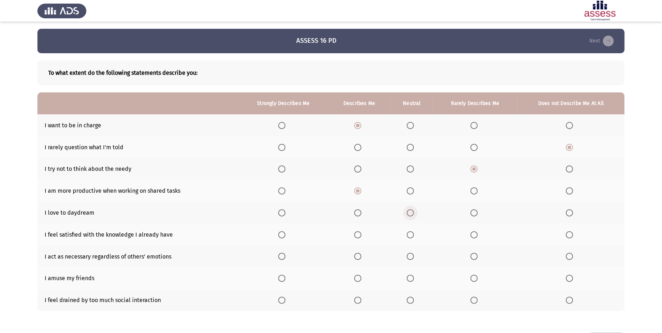
click at [411, 216] on span "Select an option" at bounding box center [410, 213] width 7 height 7
click at [411, 216] on input "Select an option" at bounding box center [410, 213] width 7 height 7
click at [361, 237] on span "Select an option" at bounding box center [357, 235] width 7 height 7
click at [361, 237] on input "Select an option" at bounding box center [357, 235] width 7 height 7
click at [474, 258] on span "Select an option" at bounding box center [474, 256] width 7 height 7
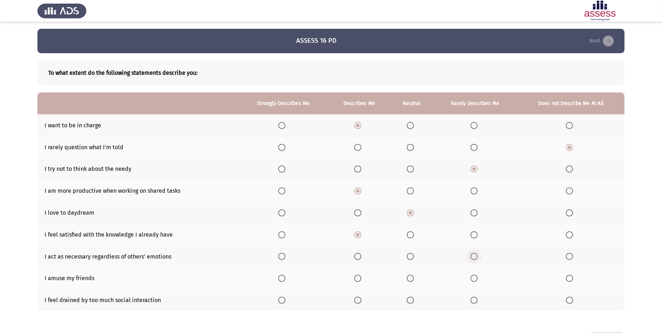
click at [474, 258] on input "Select an option" at bounding box center [474, 256] width 7 height 7
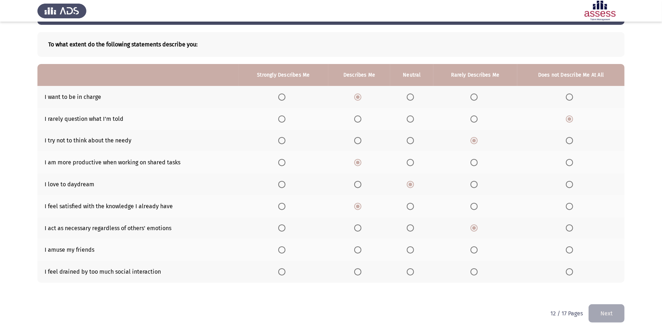
click at [357, 249] on span "Select an option" at bounding box center [357, 250] width 7 height 7
click at [357, 249] on input "Select an option" at bounding box center [357, 250] width 7 height 7
click at [360, 273] on span "Select an option" at bounding box center [357, 272] width 7 height 7
click at [360, 273] on input "Select an option" at bounding box center [357, 272] width 7 height 7
click at [608, 315] on button "Next" at bounding box center [607, 314] width 36 height 18
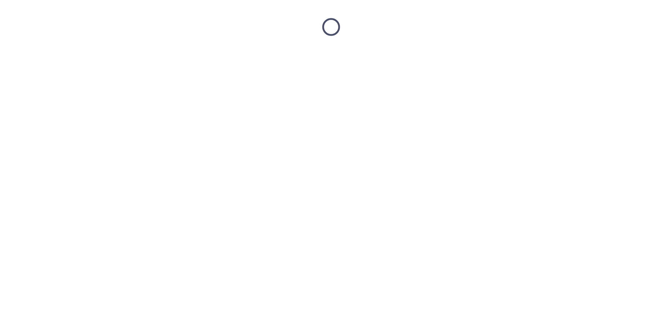
scroll to position [0, 0]
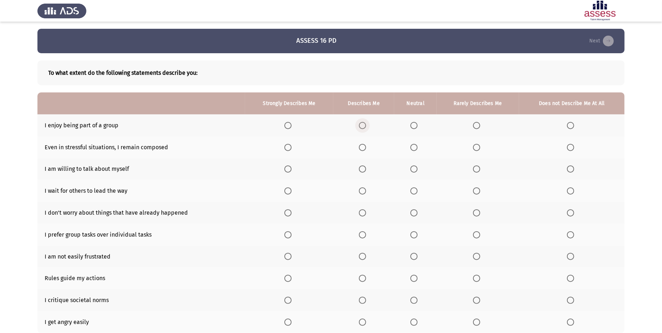
click at [367, 126] on label "Select an option" at bounding box center [364, 125] width 10 height 7
click at [366, 126] on input "Select an option" at bounding box center [362, 125] width 7 height 7
click at [362, 150] on span "Select an option" at bounding box center [362, 147] width 7 height 7
click at [362, 150] on input "Select an option" at bounding box center [362, 147] width 7 height 7
click at [366, 172] on span "Select an option" at bounding box center [362, 169] width 7 height 7
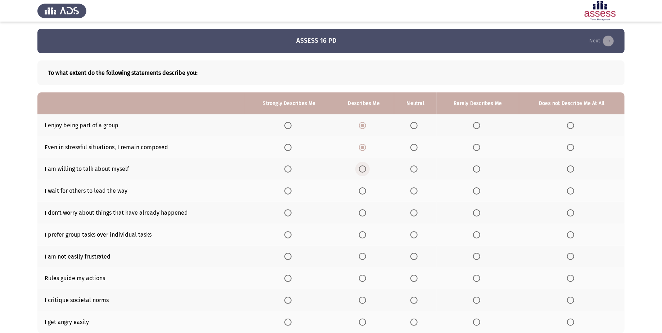
click at [366, 172] on input "Select an option" at bounding box center [362, 169] width 7 height 7
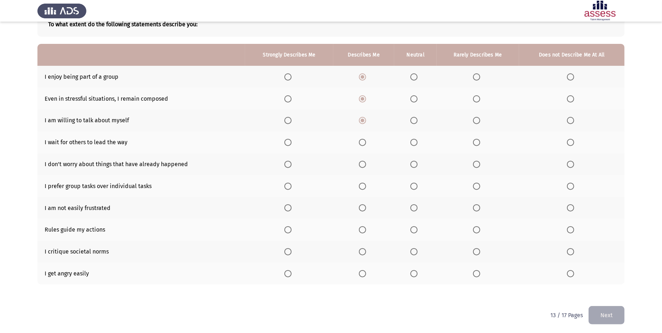
scroll to position [51, 0]
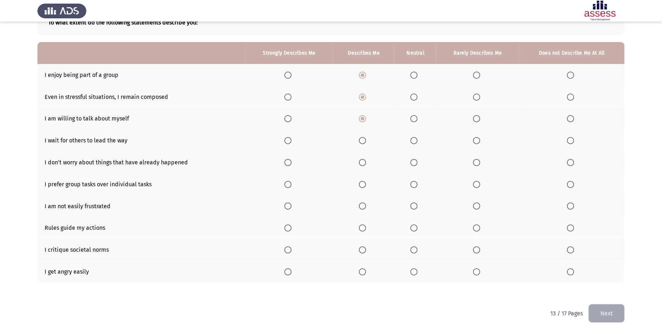
click at [474, 142] on span "Select an option" at bounding box center [476, 140] width 7 height 7
click at [474, 142] on input "Select an option" at bounding box center [476, 140] width 7 height 7
click at [476, 163] on span "Select an option" at bounding box center [476, 162] width 7 height 7
click at [476, 163] on input "Select an option" at bounding box center [476, 162] width 7 height 7
click at [416, 187] on span "Select an option" at bounding box center [414, 184] width 7 height 7
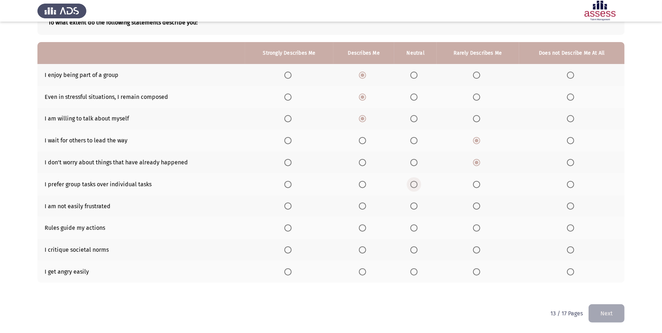
click at [416, 187] on input "Select an option" at bounding box center [414, 184] width 7 height 7
click at [366, 205] on span "Select an option" at bounding box center [362, 206] width 7 height 7
click at [366, 205] on input "Select an option" at bounding box center [362, 206] width 7 height 7
click at [363, 230] on span "Select an option" at bounding box center [362, 228] width 7 height 7
click at [363, 230] on input "Select an option" at bounding box center [362, 228] width 7 height 7
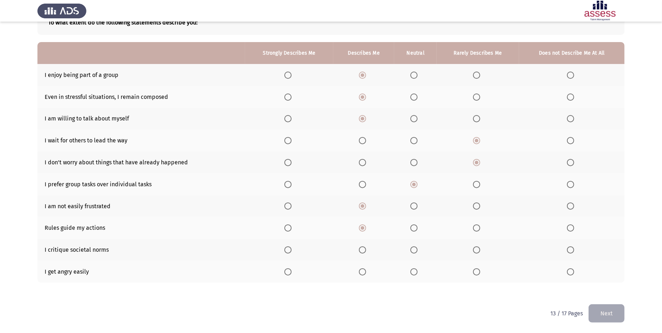
click at [361, 251] on span "Select an option" at bounding box center [362, 250] width 7 height 7
click at [361, 251] on input "Select an option" at bounding box center [362, 250] width 7 height 7
click at [567, 277] on th at bounding box center [572, 272] width 106 height 22
click at [569, 277] on th at bounding box center [572, 272] width 106 height 22
click at [571, 275] on span "Select an option" at bounding box center [570, 272] width 7 height 7
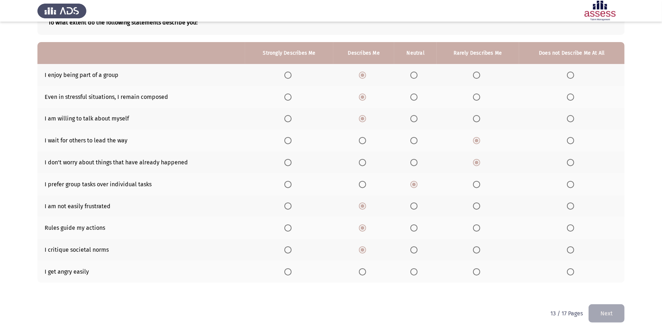
click at [571, 275] on input "Select an option" at bounding box center [570, 272] width 7 height 7
click at [593, 315] on button "Next" at bounding box center [607, 314] width 36 height 18
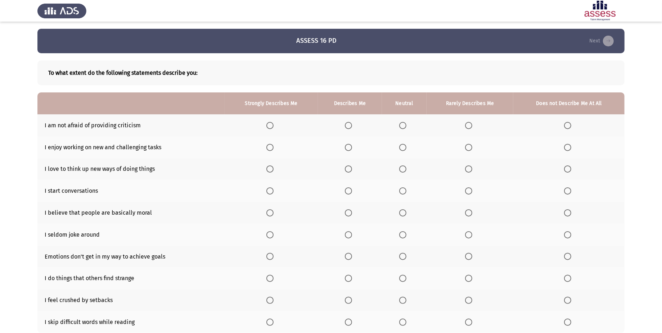
click at [345, 124] on th at bounding box center [350, 126] width 64 height 22
click at [346, 125] on span "Select an option" at bounding box center [348, 125] width 7 height 7
click at [346, 125] on input "Select an option" at bounding box center [348, 125] width 7 height 7
click at [268, 147] on span "Select an option" at bounding box center [270, 147] width 7 height 7
click at [268, 147] on input "Select an option" at bounding box center [270, 147] width 7 height 7
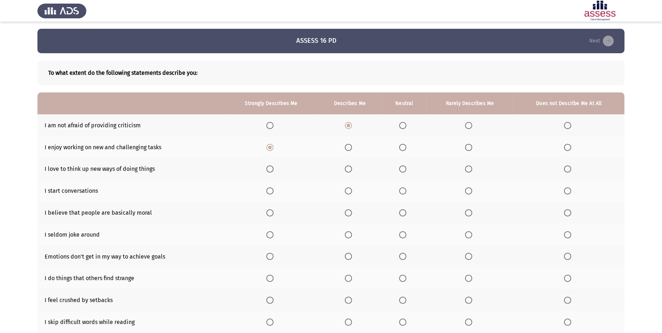
click at [272, 166] on span "Select an option" at bounding box center [270, 169] width 7 height 7
click at [272, 166] on input "Select an option" at bounding box center [270, 169] width 7 height 7
click at [347, 190] on span "Select an option" at bounding box center [348, 191] width 7 height 7
click at [347, 190] on input "Select an option" at bounding box center [348, 191] width 7 height 7
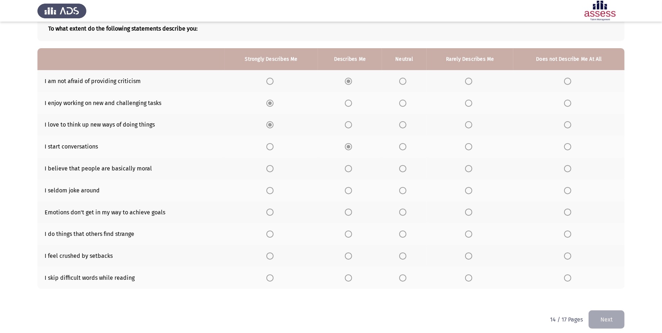
scroll to position [51, 0]
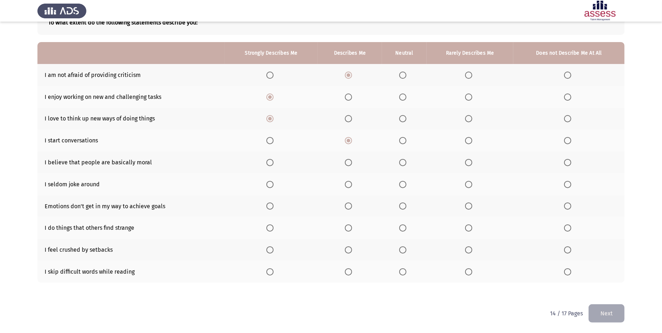
click at [347, 166] on th at bounding box center [350, 163] width 64 height 22
click at [348, 164] on span "Select an option" at bounding box center [348, 162] width 7 height 7
click at [348, 164] on input "Select an option" at bounding box center [348, 162] width 7 height 7
click at [466, 181] on span "Select an option" at bounding box center [468, 184] width 7 height 7
click at [466, 181] on input "Select an option" at bounding box center [468, 184] width 7 height 7
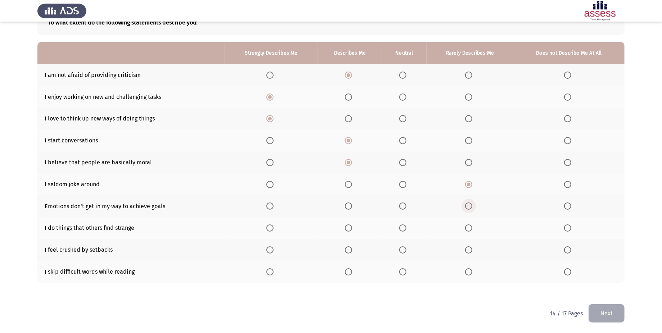
click at [467, 210] on span "Select an option" at bounding box center [468, 206] width 7 height 7
click at [467, 210] on input "Select an option" at bounding box center [468, 206] width 7 height 7
click at [349, 231] on span "Select an option" at bounding box center [348, 228] width 7 height 7
click at [349, 231] on input "Select an option" at bounding box center [348, 228] width 7 height 7
click at [404, 253] on span "Select an option" at bounding box center [402, 250] width 7 height 7
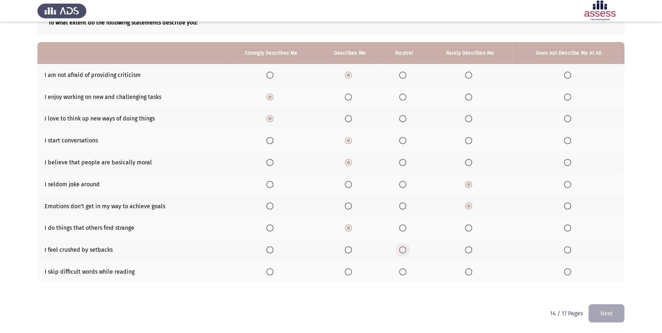
click at [404, 253] on input "Select an option" at bounding box center [402, 250] width 7 height 7
click at [468, 272] on span "Select an option" at bounding box center [468, 272] width 7 height 7
click at [468, 272] on input "Select an option" at bounding box center [468, 272] width 7 height 7
click at [616, 312] on button "Next" at bounding box center [607, 314] width 36 height 18
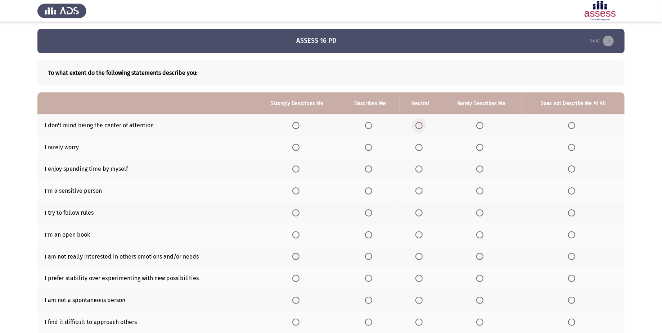
click at [420, 126] on span "Select an option" at bounding box center [419, 125] width 7 height 7
click at [420, 126] on input "Select an option" at bounding box center [419, 125] width 7 height 7
click at [483, 148] on span "Select an option" at bounding box center [479, 147] width 7 height 7
click at [483, 148] on input "Select an option" at bounding box center [479, 147] width 7 height 7
click at [297, 173] on span "Select an option" at bounding box center [295, 169] width 7 height 7
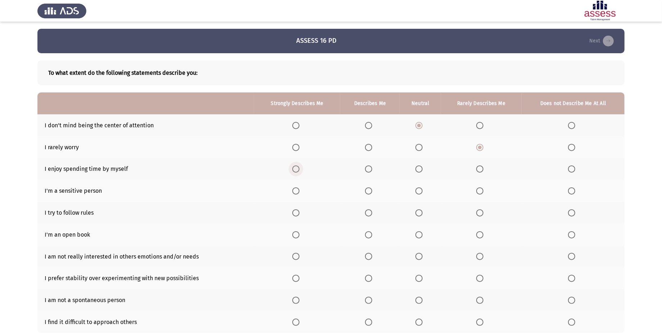
click at [297, 173] on input "Select an option" at bounding box center [295, 169] width 7 height 7
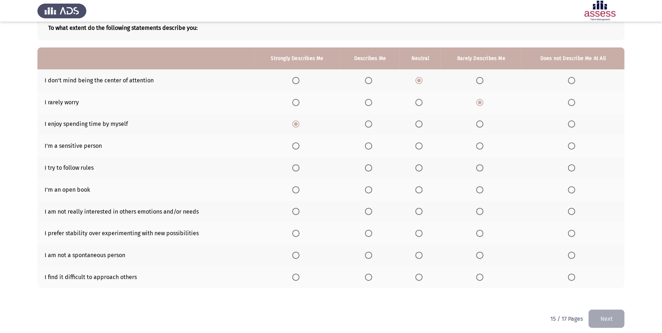
scroll to position [51, 0]
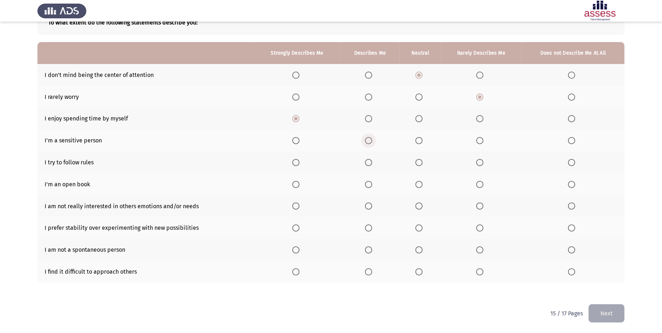
click at [372, 142] on span "Select an option" at bounding box center [368, 140] width 7 height 7
click at [372, 142] on input "Select an option" at bounding box center [368, 140] width 7 height 7
click at [367, 165] on span "Select an option" at bounding box center [368, 162] width 7 height 7
click at [367, 165] on input "Select an option" at bounding box center [368, 162] width 7 height 7
click at [480, 185] on span "Select an option" at bounding box center [479, 184] width 7 height 7
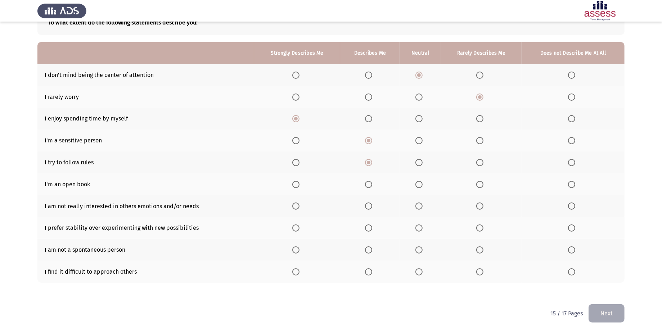
click at [480, 185] on input "Select an option" at bounding box center [479, 184] width 7 height 7
click at [481, 205] on span "Select an option" at bounding box center [479, 206] width 7 height 7
click at [481, 205] on input "Select an option" at bounding box center [479, 206] width 7 height 7
click at [370, 230] on span "Select an option" at bounding box center [368, 228] width 7 height 7
click at [370, 230] on input "Select an option" at bounding box center [368, 228] width 7 height 7
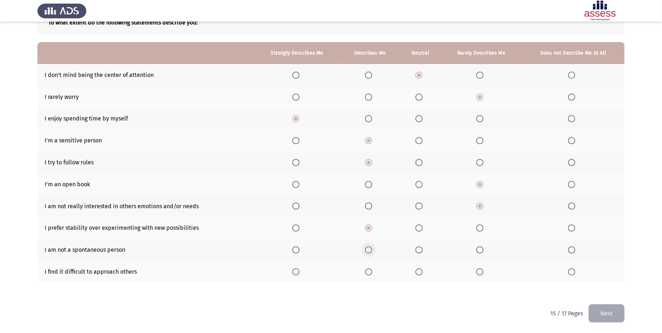
click at [368, 250] on span "Select an option" at bounding box center [368, 250] width 7 height 7
click at [368, 250] on input "Select an option" at bounding box center [368, 250] width 7 height 7
click at [419, 272] on span "Select an option" at bounding box center [419, 272] width 7 height 7
click at [419, 272] on input "Select an option" at bounding box center [419, 272] width 7 height 7
click at [616, 318] on button "Next" at bounding box center [607, 314] width 36 height 18
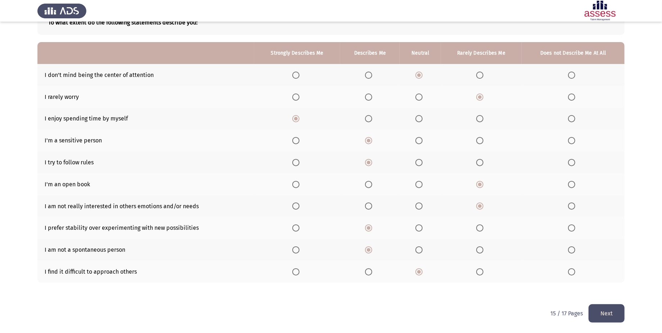
scroll to position [0, 0]
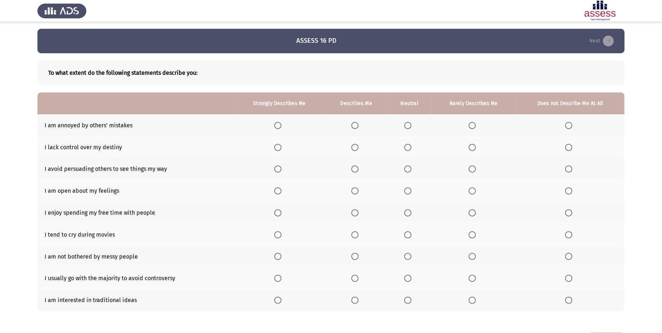
click at [356, 127] on span "Select an option" at bounding box center [355, 125] width 7 height 7
click at [356, 127] on input "Select an option" at bounding box center [355, 125] width 7 height 7
click at [470, 147] on span "Select an option" at bounding box center [472, 147] width 7 height 7
click at [470, 147] on input "Select an option" at bounding box center [472, 147] width 7 height 7
click at [469, 171] on th at bounding box center [473, 169] width 85 height 22
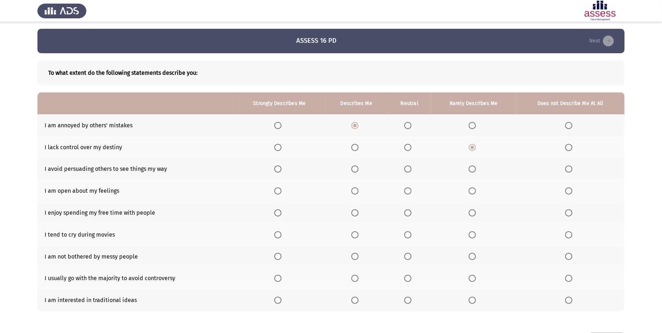
click at [470, 170] on span "Select an option" at bounding box center [472, 169] width 7 height 7
click at [470, 170] on input "Select an option" at bounding box center [472, 169] width 7 height 7
click at [413, 193] on label "Select an option" at bounding box center [409, 191] width 10 height 7
click at [412, 193] on input "Select an option" at bounding box center [407, 191] width 7 height 7
click at [473, 212] on span "Select an option" at bounding box center [472, 213] width 7 height 7
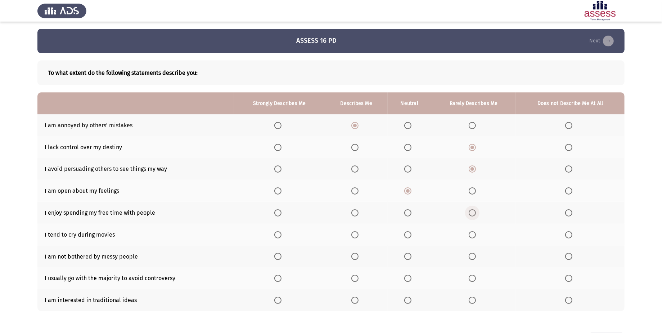
click at [473, 212] on input "Select an option" at bounding box center [472, 213] width 7 height 7
click at [475, 234] on span "Select an option" at bounding box center [472, 235] width 7 height 7
click at [475, 234] on input "Select an option" at bounding box center [472, 235] width 7 height 7
click at [474, 260] on span "Select an option" at bounding box center [472, 256] width 7 height 7
click at [474, 260] on input "Select an option" at bounding box center [472, 256] width 7 height 7
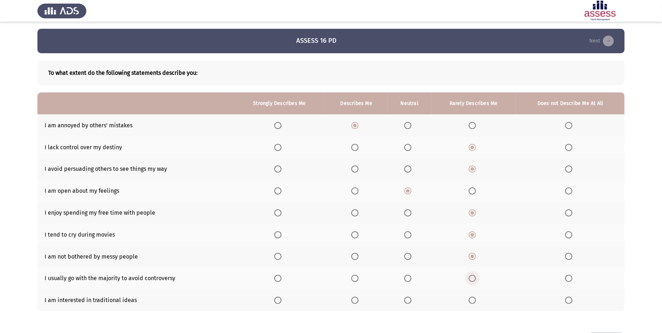
click at [479, 281] on label "Select an option" at bounding box center [474, 278] width 10 height 7
click at [476, 281] on input "Select an option" at bounding box center [472, 278] width 7 height 7
click at [573, 281] on label "Select an option" at bounding box center [570, 278] width 10 height 7
click at [573, 281] on input "Select an option" at bounding box center [568, 278] width 7 height 7
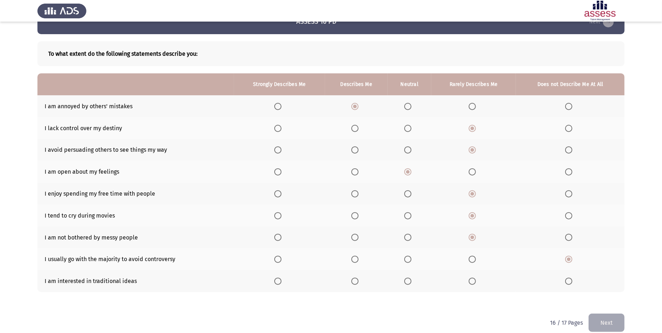
scroll to position [29, 0]
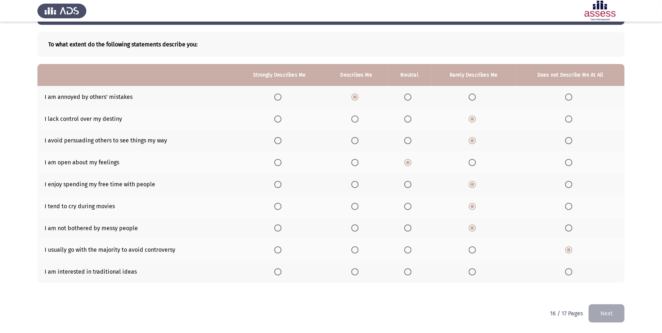
click at [473, 275] on span "Select an option" at bounding box center [472, 272] width 7 height 7
click at [473, 275] on input "Select an option" at bounding box center [472, 272] width 7 height 7
click at [603, 313] on button "Next" at bounding box center [607, 314] width 36 height 18
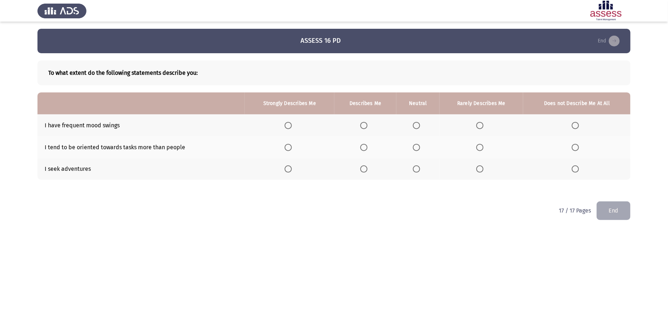
click at [481, 124] on span "Select an option" at bounding box center [479, 125] width 7 height 7
click at [481, 124] on input "Select an option" at bounding box center [479, 125] width 7 height 7
click at [475, 149] on th at bounding box center [481, 147] width 84 height 22
click at [477, 148] on span "Select an option" at bounding box center [479, 147] width 7 height 7
click at [477, 148] on input "Select an option" at bounding box center [479, 147] width 7 height 7
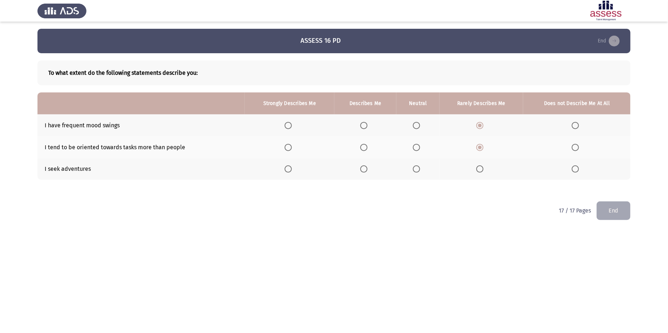
click at [418, 169] on span "Select an option" at bounding box center [416, 169] width 7 height 7
click at [418, 169] on input "Select an option" at bounding box center [416, 169] width 7 height 7
click at [614, 215] on button "End" at bounding box center [613, 211] width 34 height 18
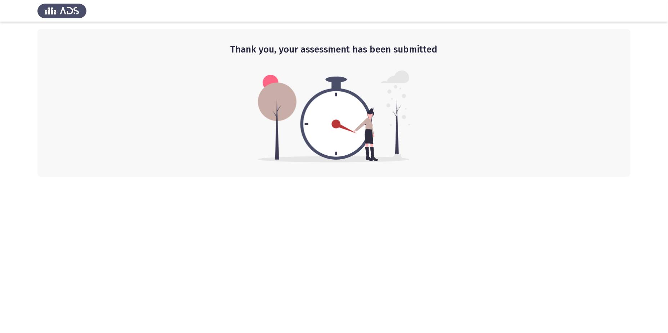
click at [296, 89] on img at bounding box center [334, 117] width 152 height 92
click at [351, 122] on img at bounding box center [334, 117] width 152 height 92
click at [355, 53] on h2 "Thank you, your assessment has been submitted" at bounding box center [334, 49] width 564 height 13
click at [273, 45] on h2 "Thank you, your assessment has been submitted" at bounding box center [334, 49] width 564 height 13
